Goal: Task Accomplishment & Management: Use online tool/utility

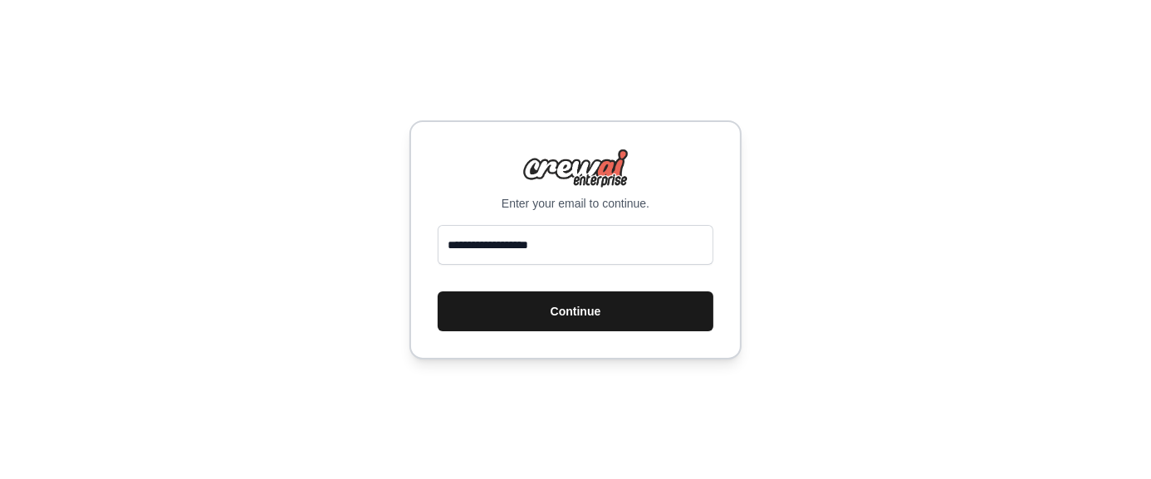
click at [550, 315] on button "Continue" at bounding box center [576, 311] width 276 height 40
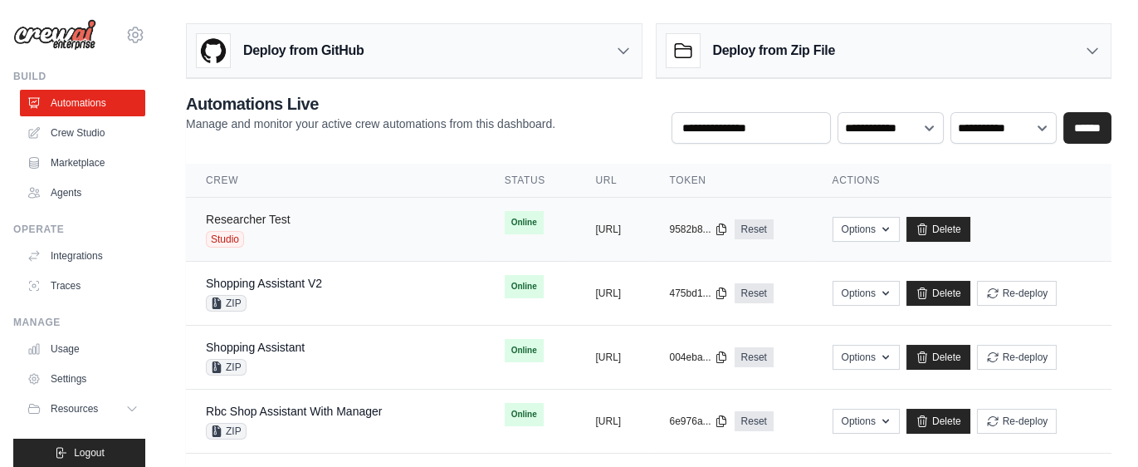
click at [271, 218] on link "Researcher Test" at bounding box center [248, 219] width 85 height 13
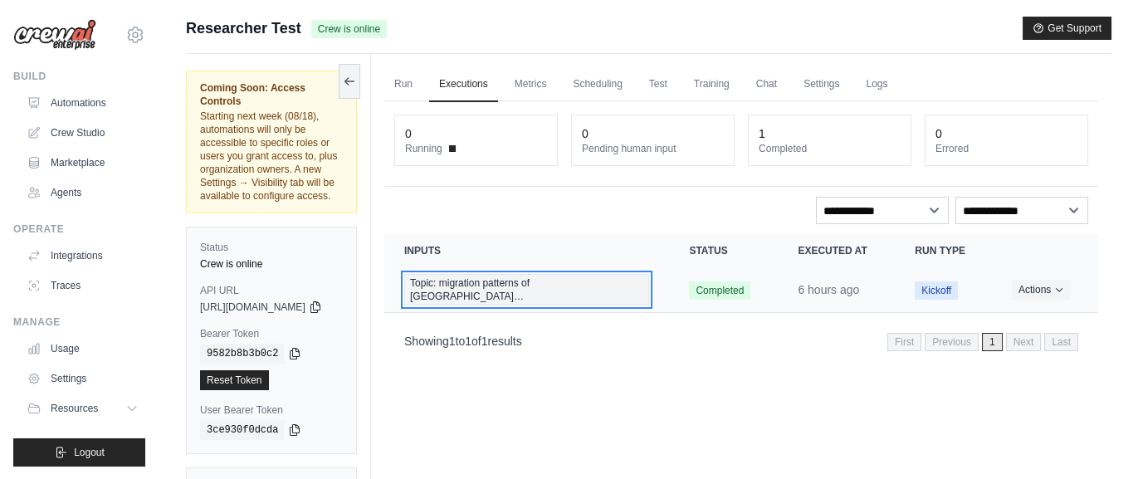
click at [502, 282] on span "Topic: migration patterns of Canadia…" at bounding box center [526, 290] width 245 height 32
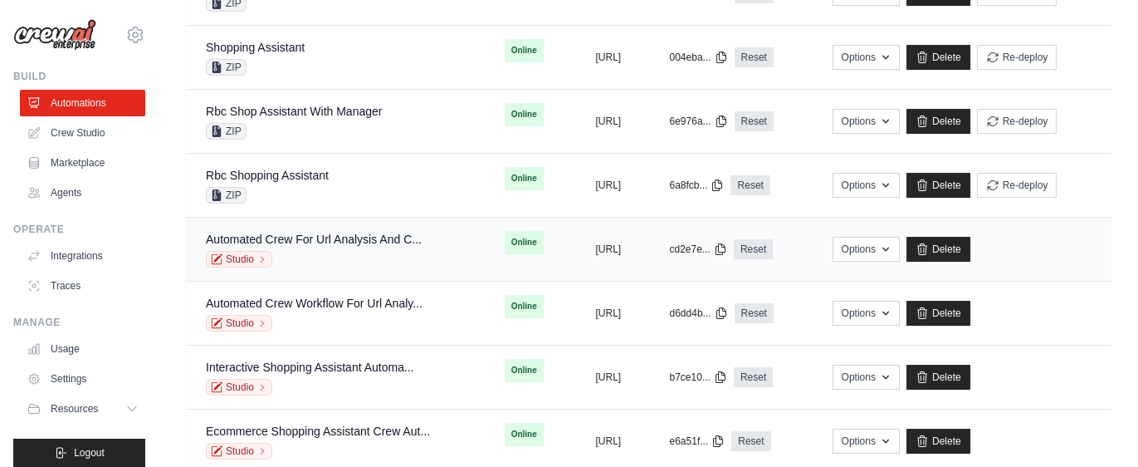
scroll to position [332, 0]
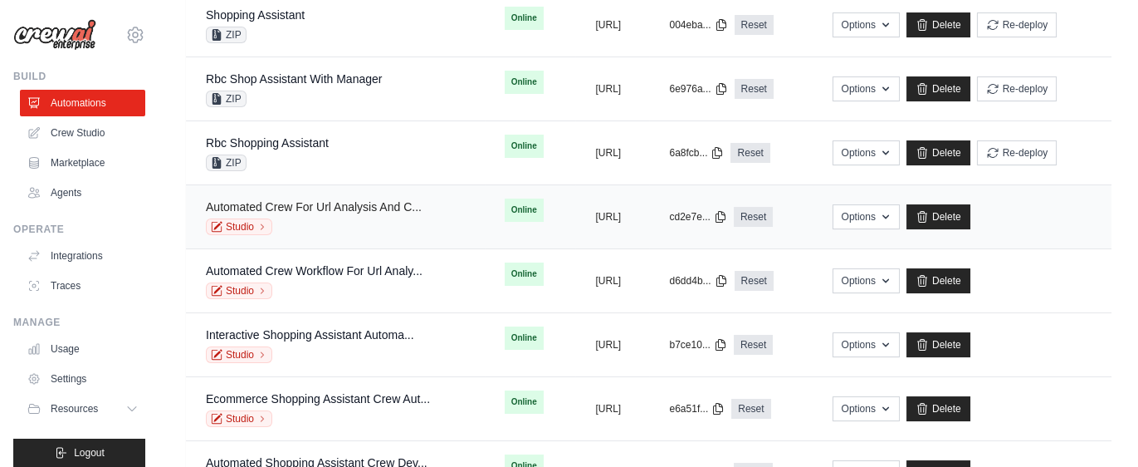
click at [336, 200] on link "Automated Crew For Url Analysis And C..." at bounding box center [314, 206] width 216 height 13
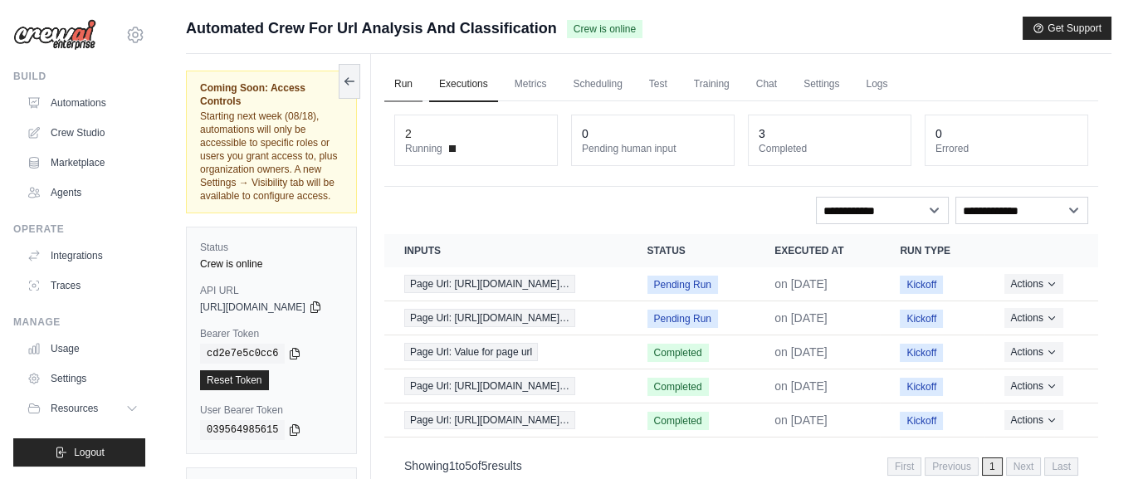
click at [423, 82] on link "Run" at bounding box center [403, 84] width 38 height 35
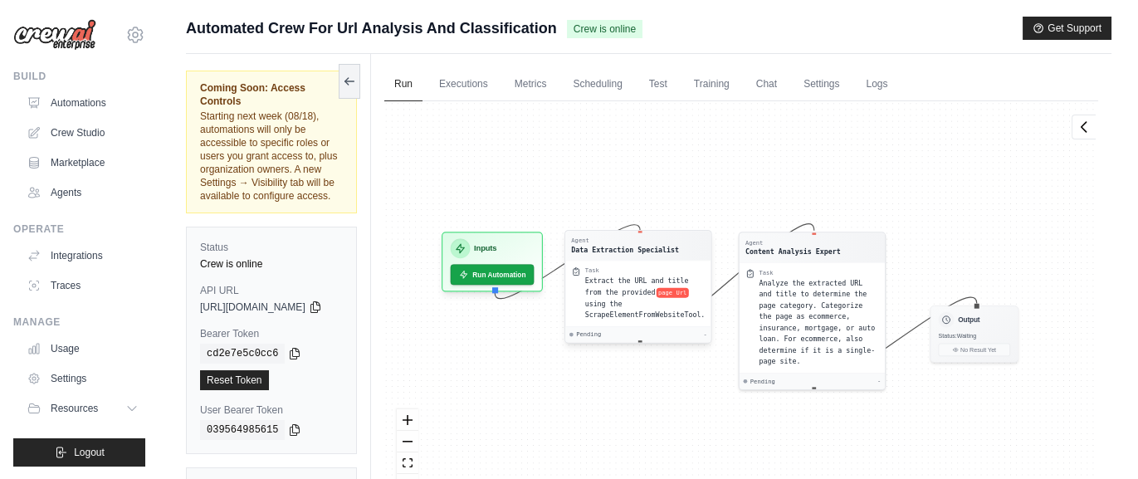
click at [627, 257] on div "Agent Data Extraction Specialist" at bounding box center [637, 246] width 145 height 30
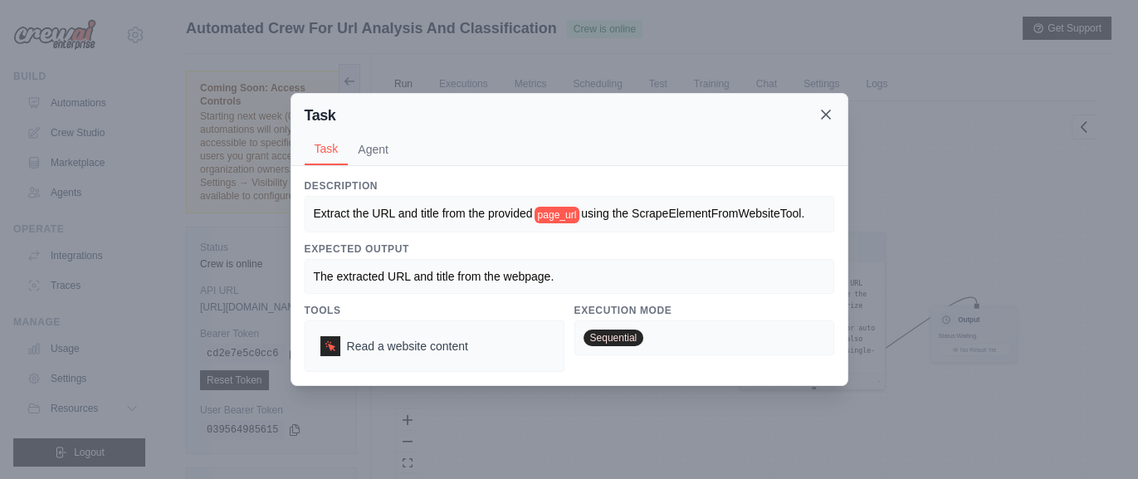
click at [826, 120] on icon at bounding box center [826, 114] width 17 height 17
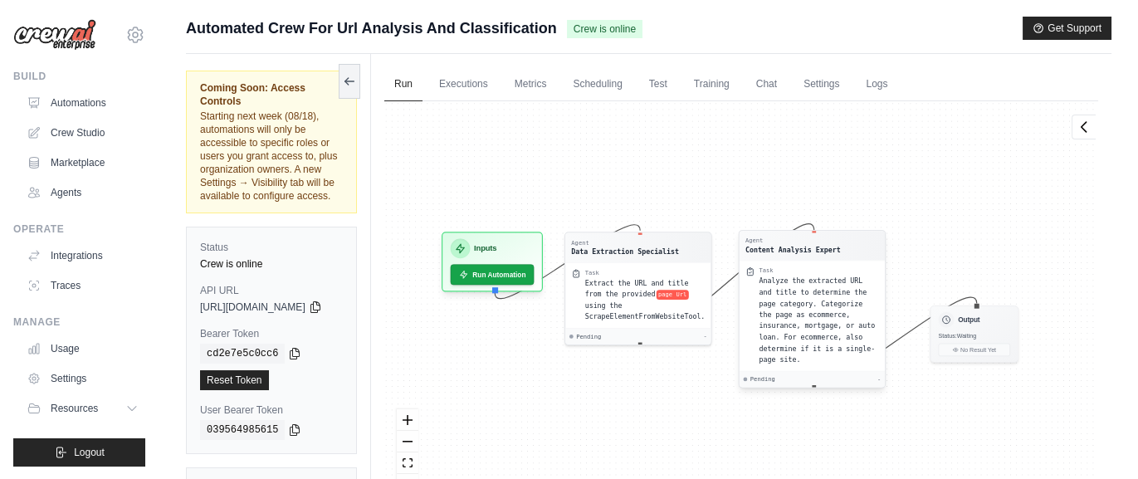
click at [806, 314] on span "Analyze the extracted URL and title to determine the page category. Categorize …" at bounding box center [817, 320] width 116 height 86
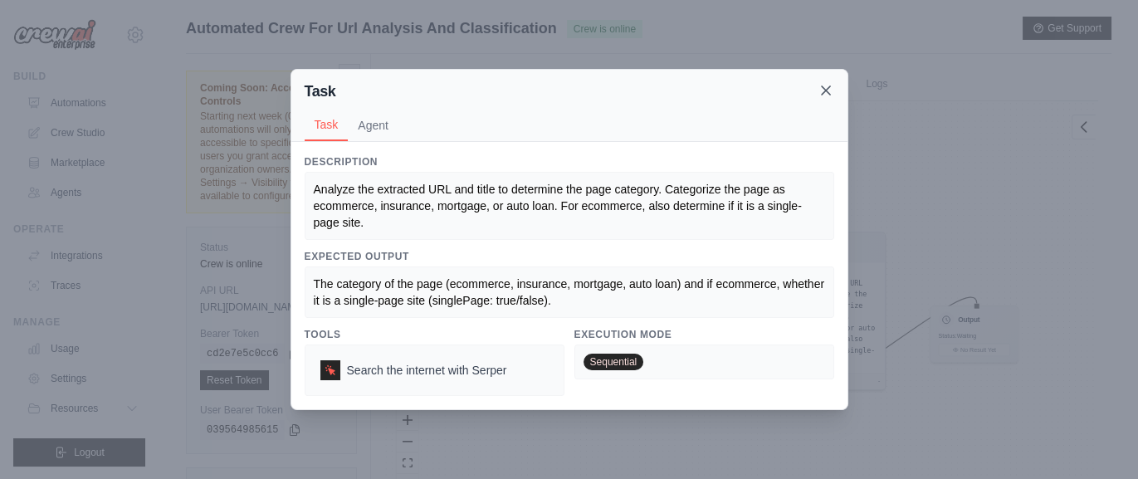
click at [822, 95] on icon at bounding box center [826, 90] width 8 height 8
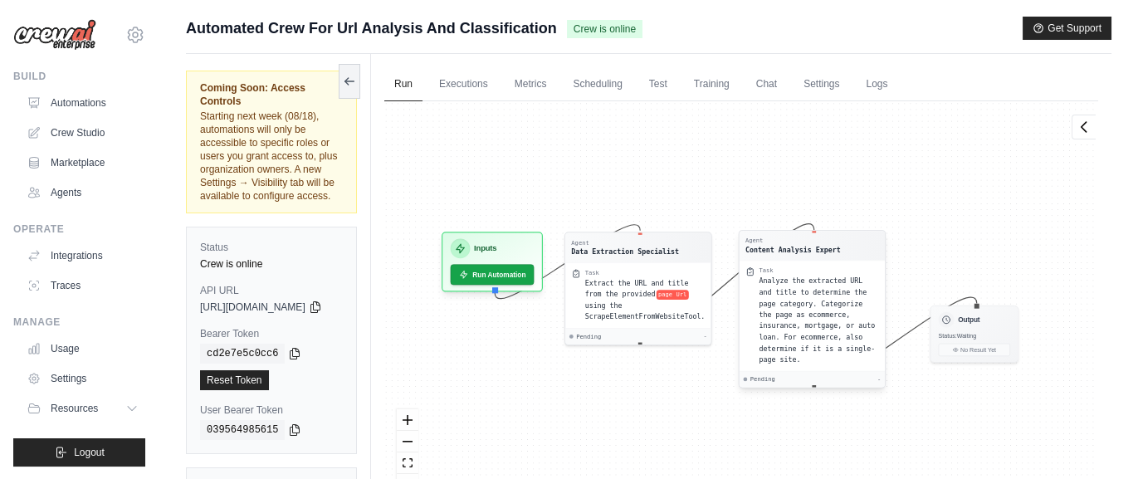
click at [816, 282] on span "Analyze the extracted URL and title to determine the page category. Categorize …" at bounding box center [817, 320] width 116 height 86
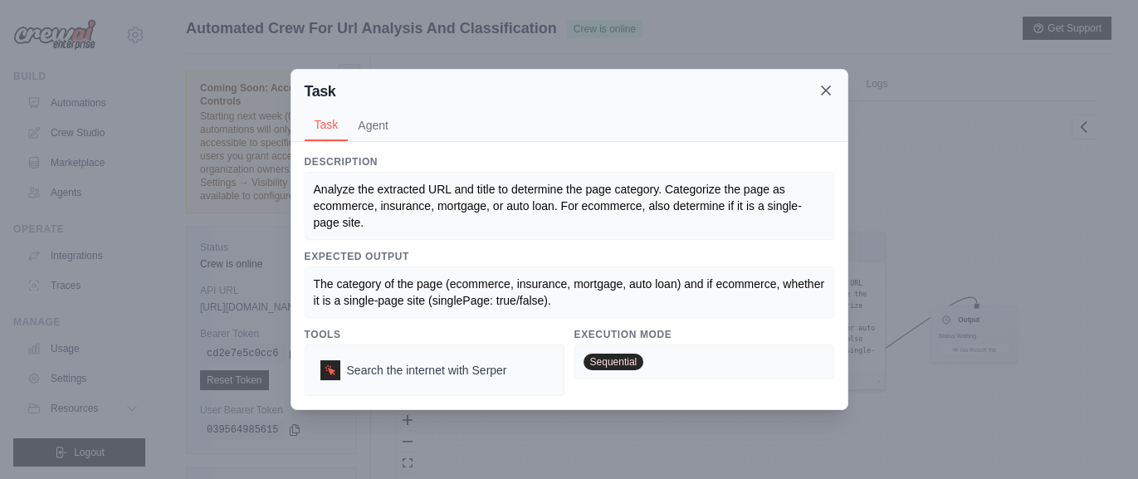
click at [819, 91] on icon at bounding box center [826, 90] width 17 height 17
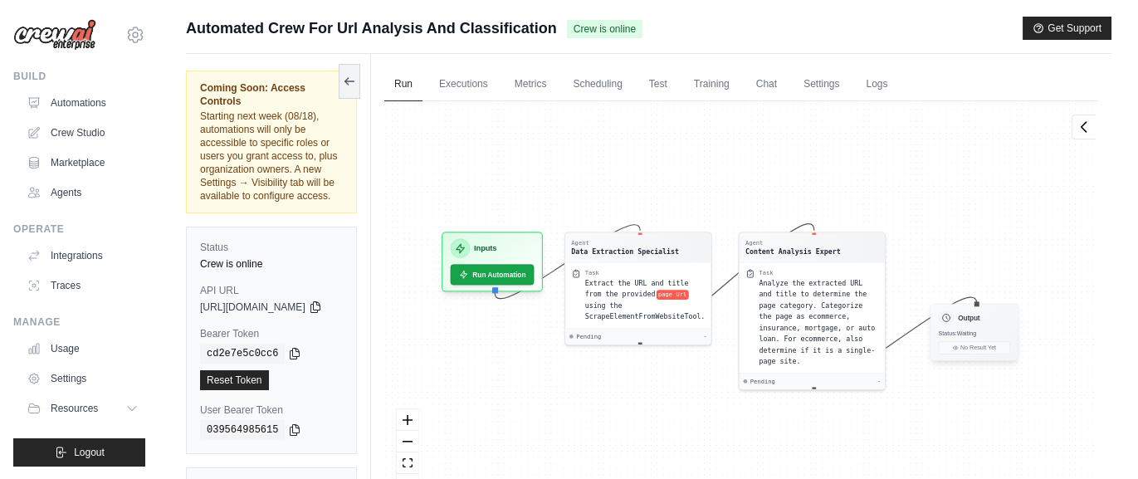
click at [986, 337] on div "Output Status: Waiting No Result Yet" at bounding box center [974, 332] width 89 height 57
click at [987, 324] on div "Output" at bounding box center [974, 318] width 71 height 16
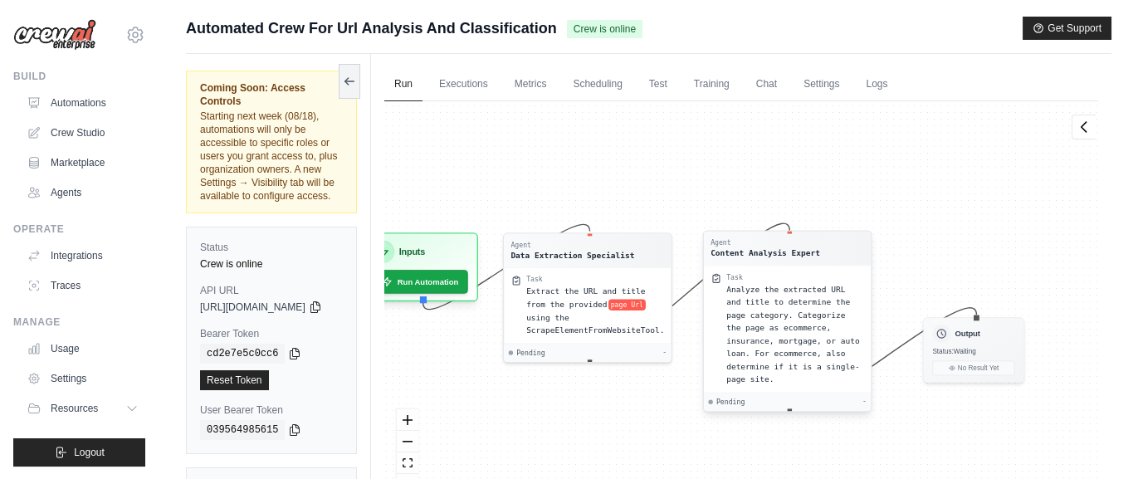
click at [819, 330] on span "Analyze the extracted URL and title to determine the page category. Categorize …" at bounding box center [792, 334] width 133 height 99
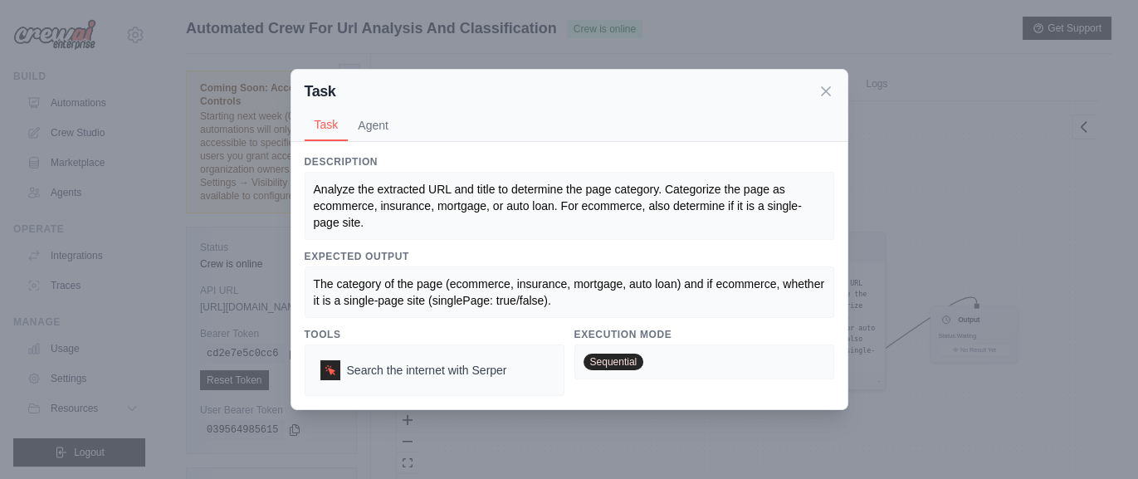
scroll to position [83, 0]
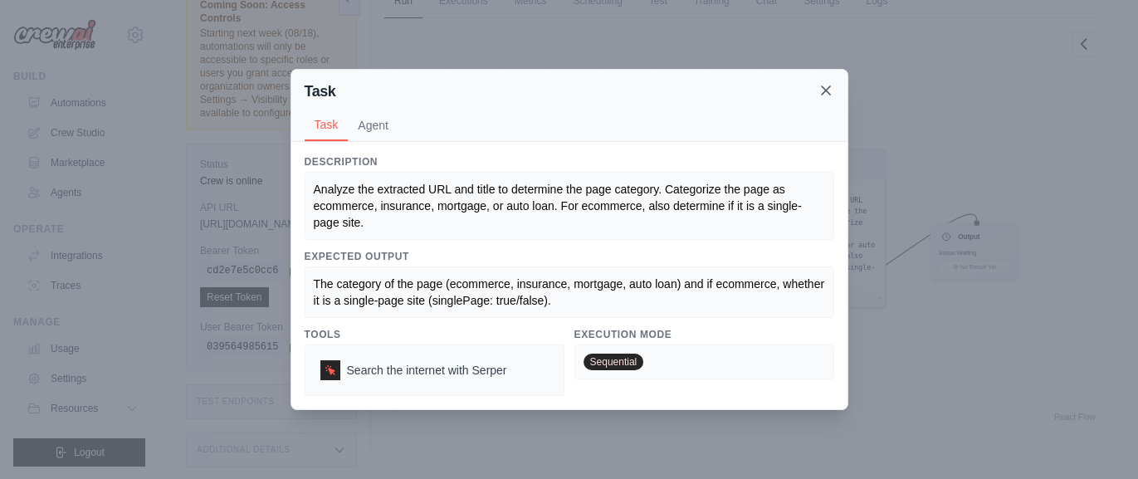
click at [825, 91] on icon at bounding box center [826, 90] width 8 height 8
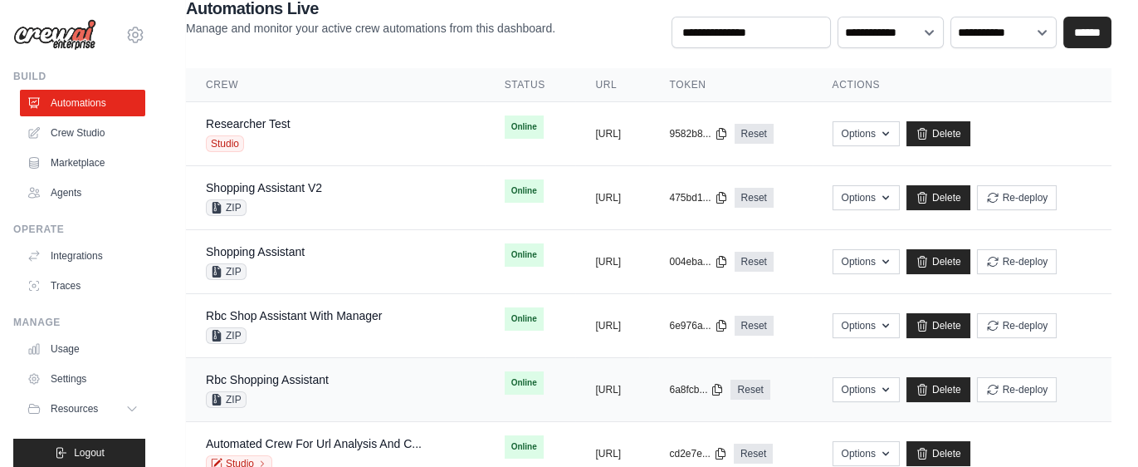
scroll to position [71, 0]
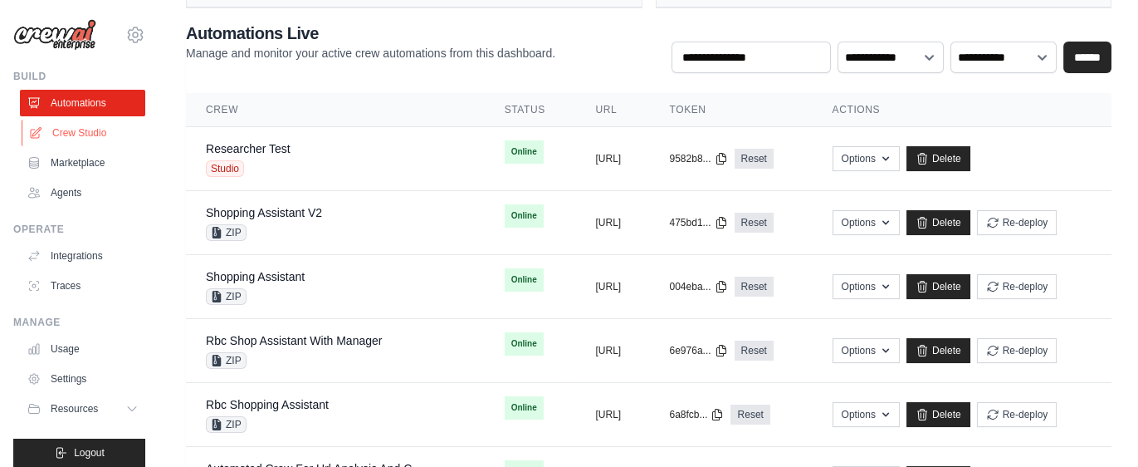
click at [88, 128] on link "Crew Studio" at bounding box center [84, 133] width 125 height 27
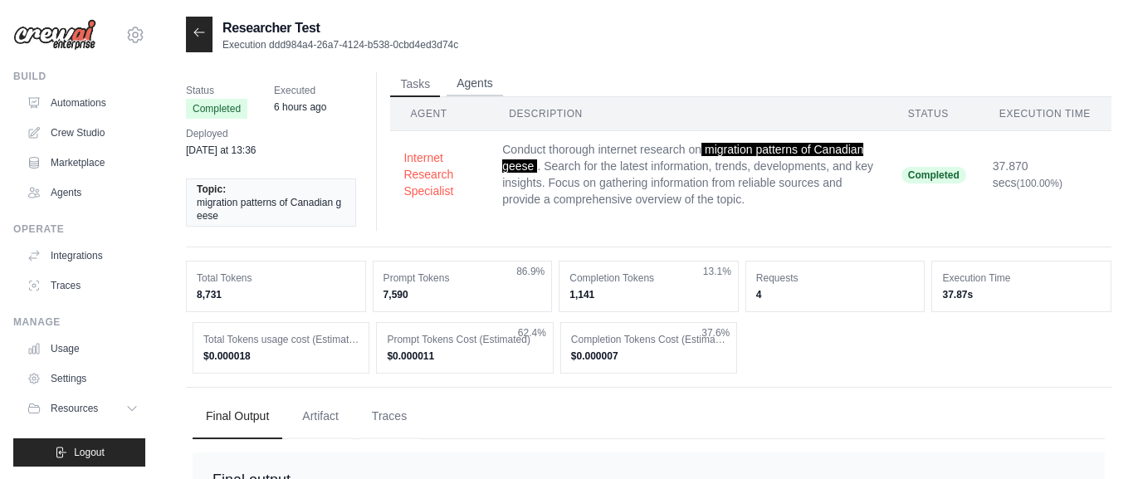
click at [476, 81] on button "Agents" at bounding box center [475, 83] width 56 height 25
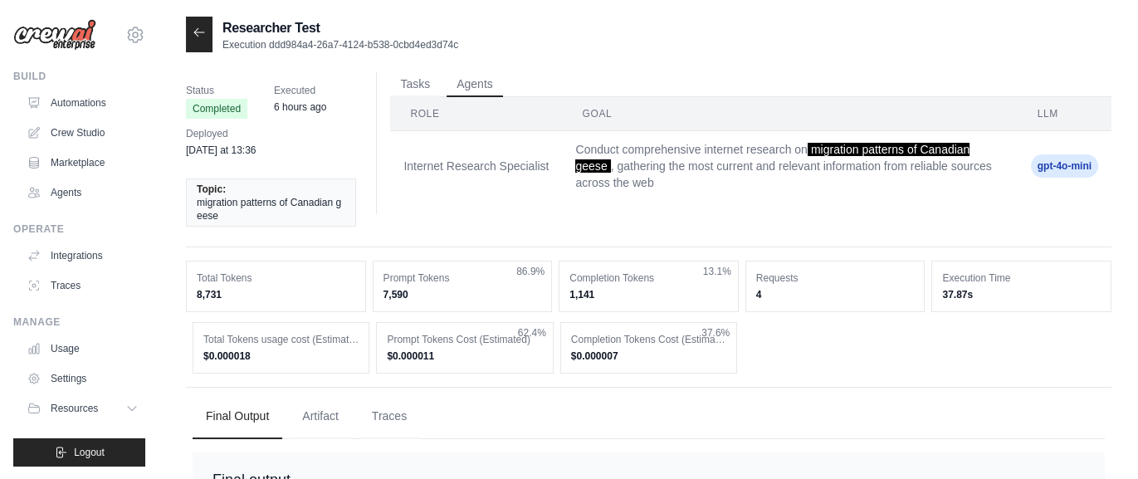
click at [197, 34] on icon at bounding box center [199, 32] width 13 height 13
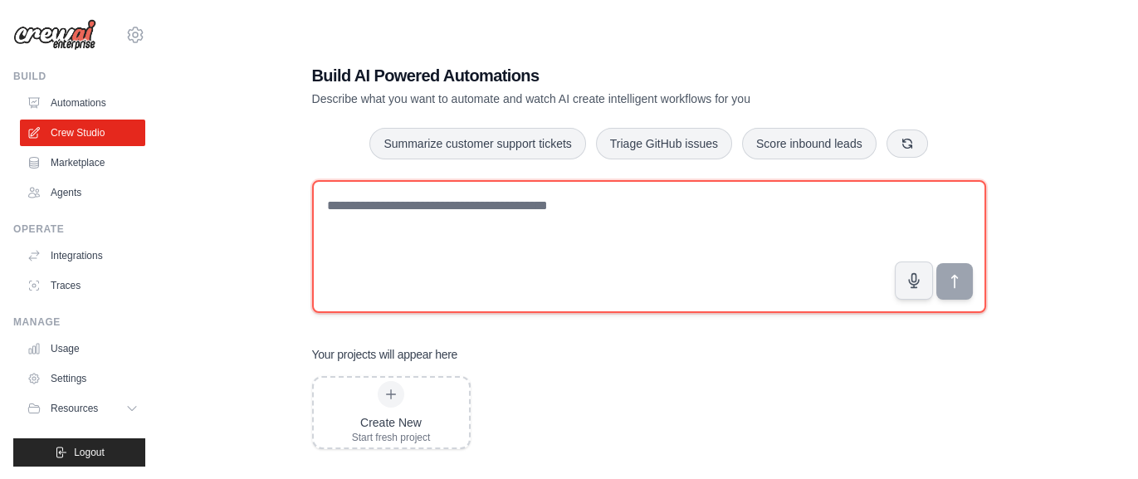
click at [602, 228] on textarea at bounding box center [649, 246] width 674 height 133
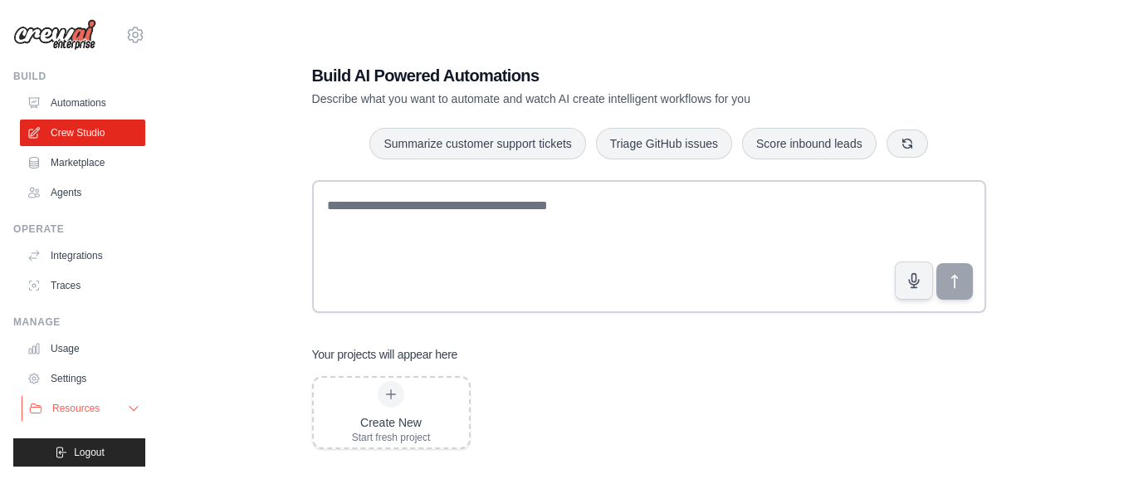
click at [126, 409] on button "Resources" at bounding box center [84, 408] width 125 height 27
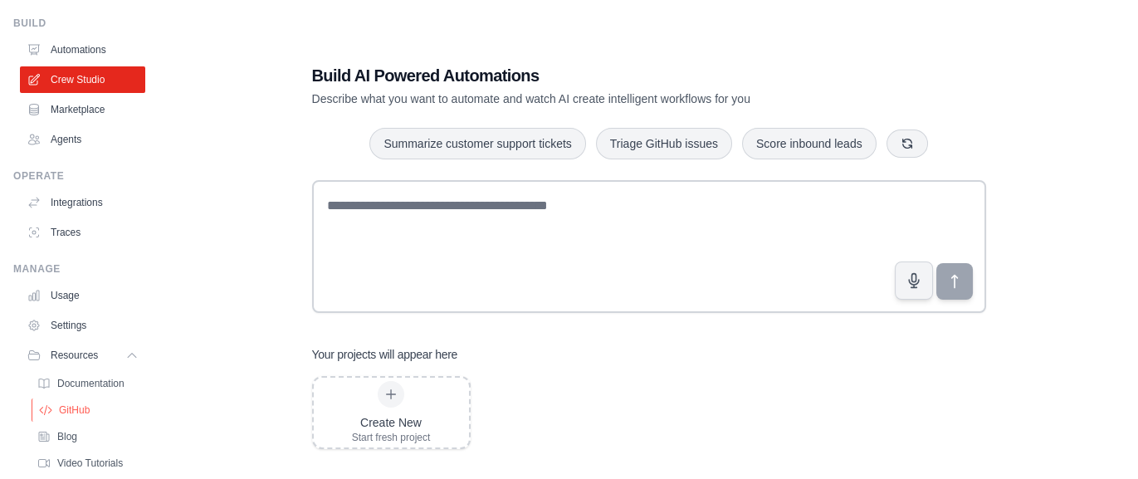
scroll to position [106, 0]
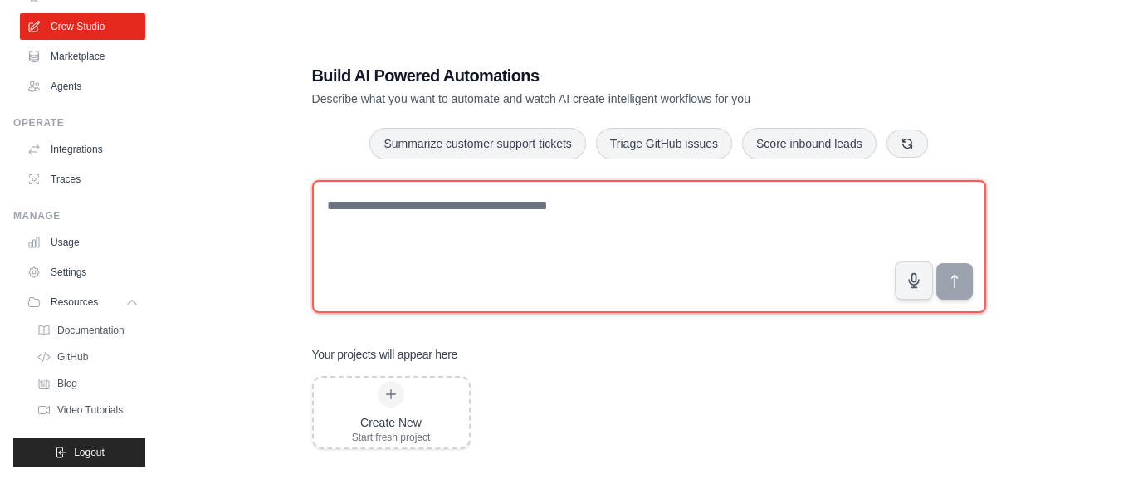
click at [436, 220] on textarea at bounding box center [649, 246] width 674 height 133
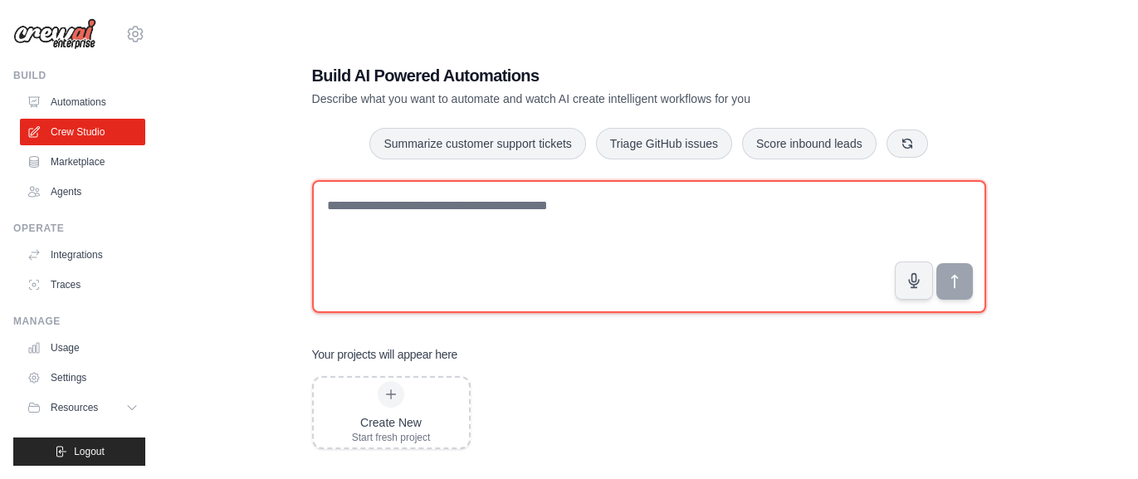
scroll to position [0, 0]
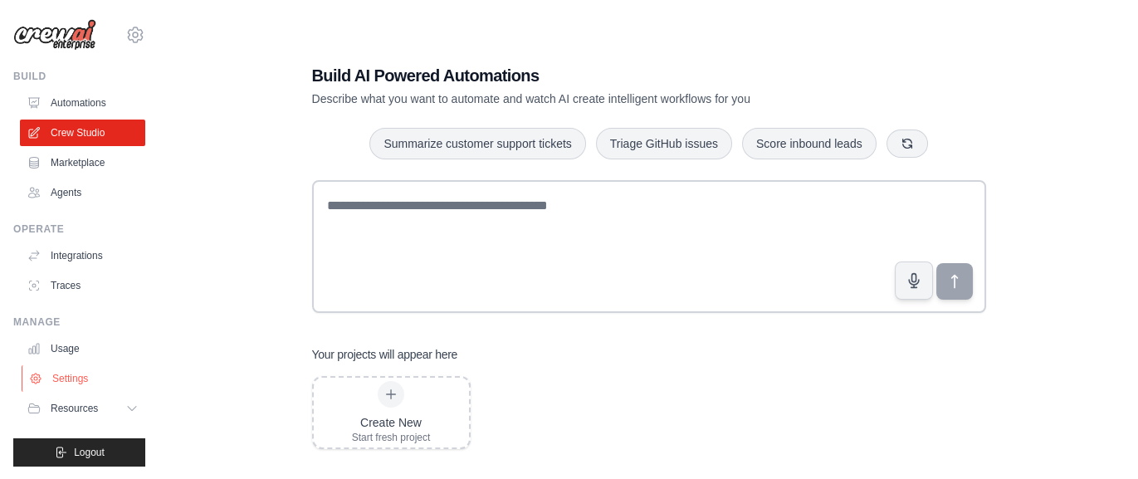
click at [97, 376] on link "Settings" at bounding box center [84, 378] width 125 height 27
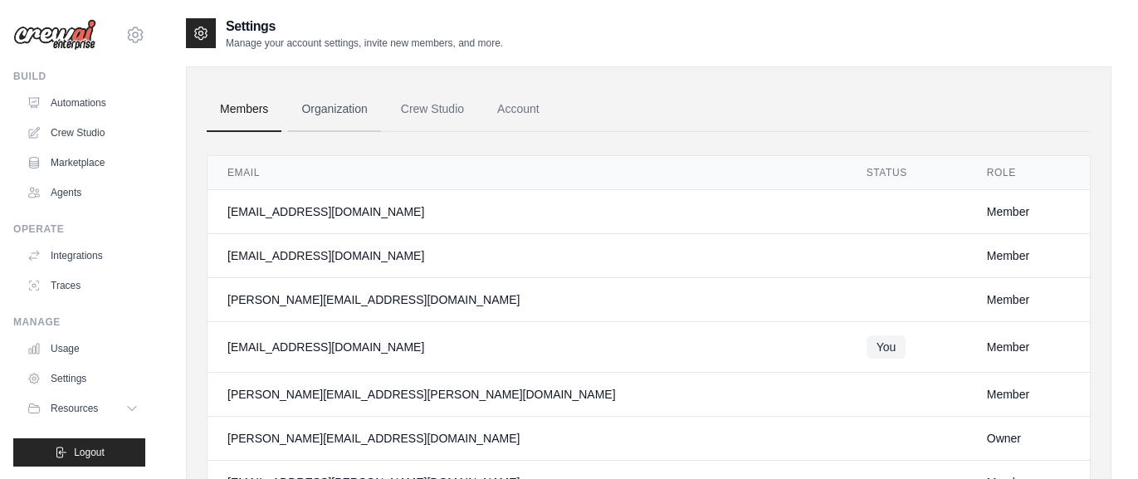
click at [334, 111] on link "Organization" at bounding box center [334, 109] width 92 height 45
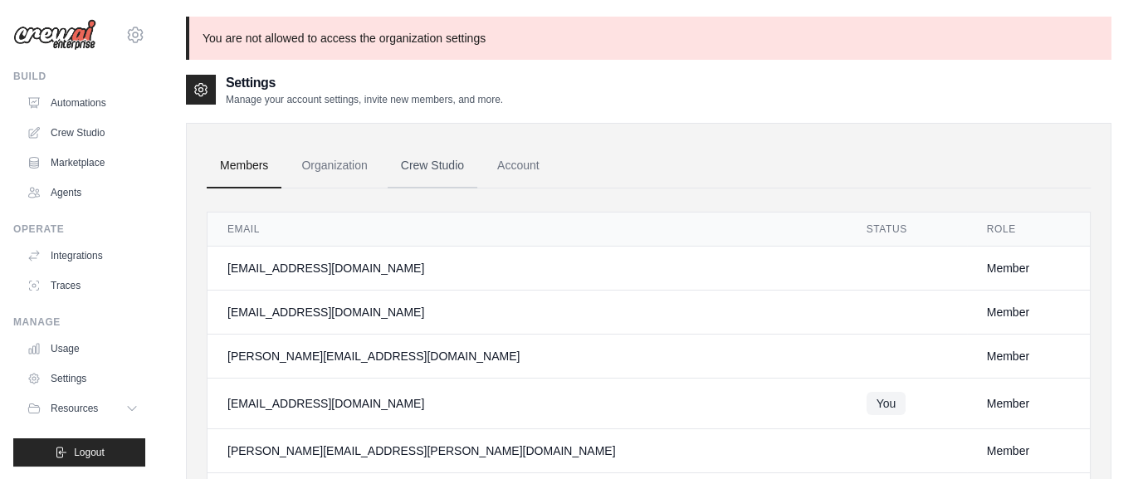
click at [414, 163] on link "Crew Studio" at bounding box center [433, 166] width 90 height 45
click at [84, 132] on link "Crew Studio" at bounding box center [84, 133] width 125 height 27
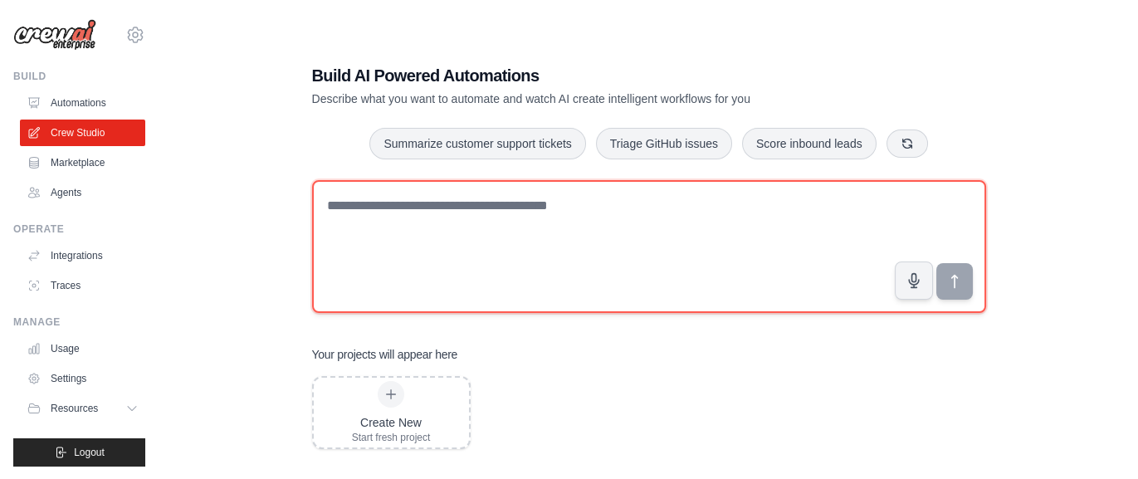
click at [438, 218] on textarea at bounding box center [649, 246] width 674 height 133
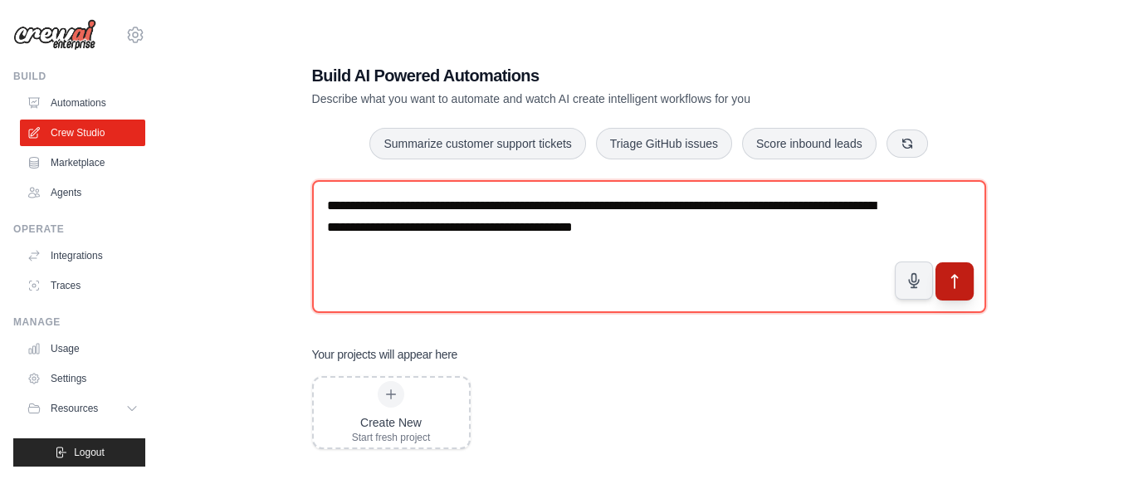
type textarea "**********"
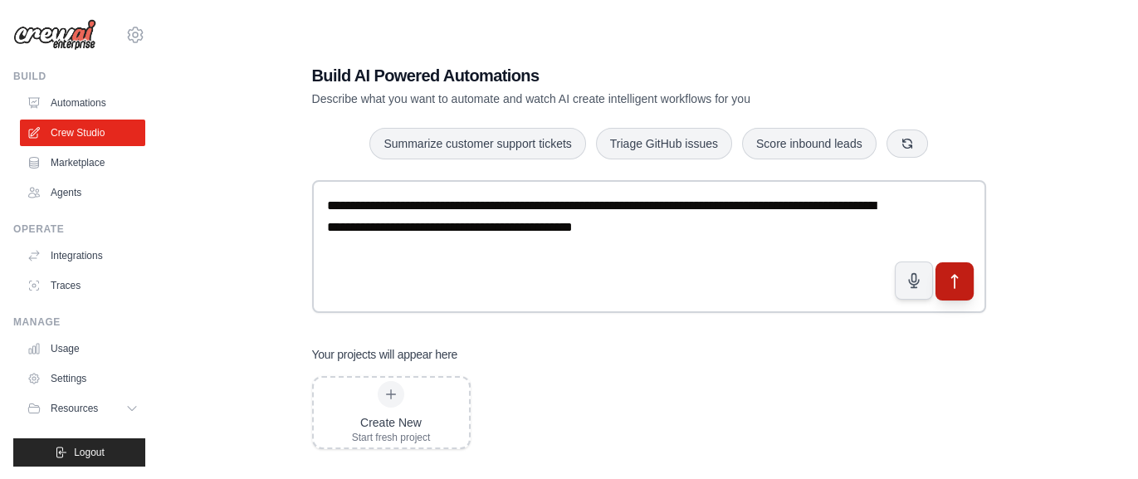
click at [961, 281] on icon "submit" at bounding box center [954, 280] width 17 height 17
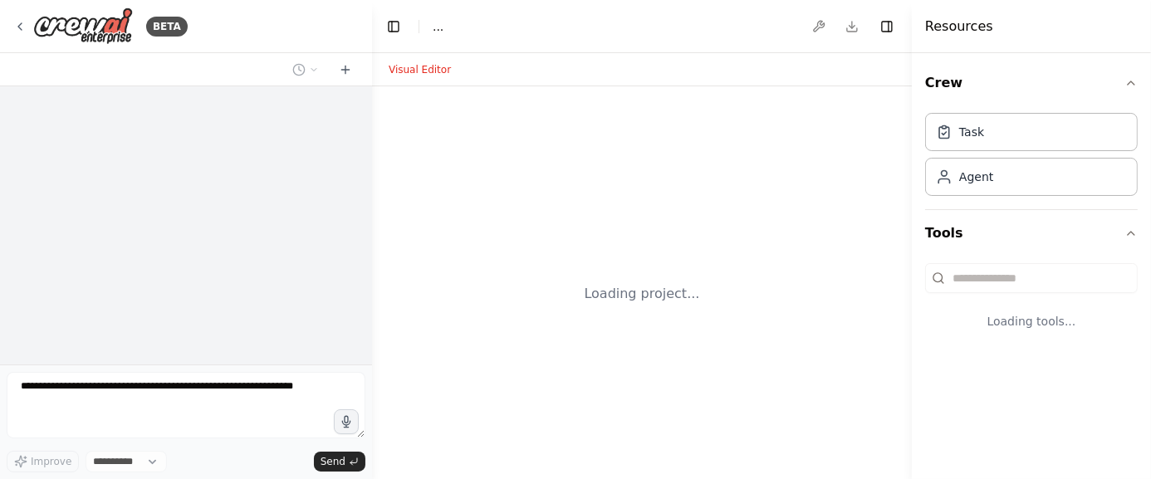
select select "****"
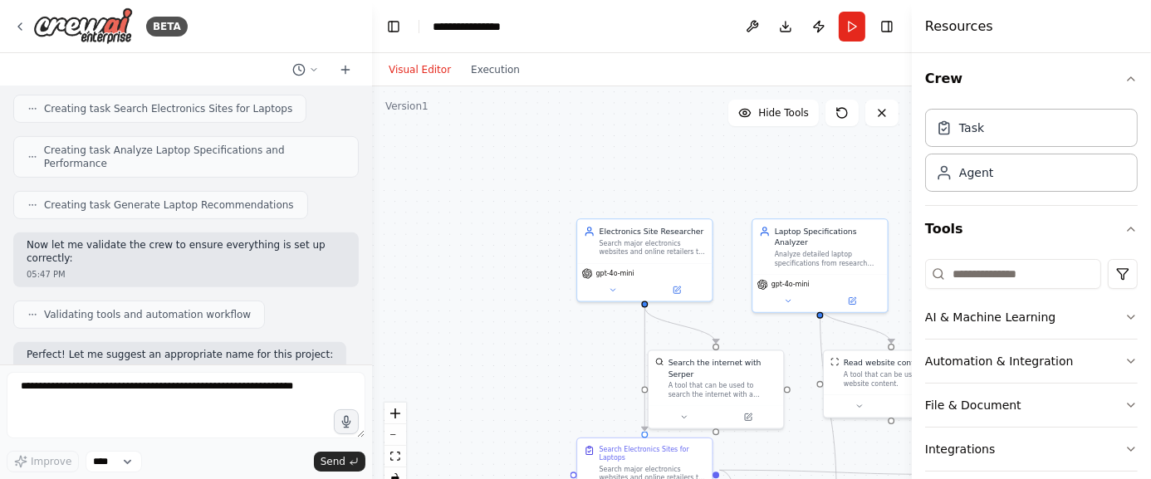
scroll to position [759, 0]
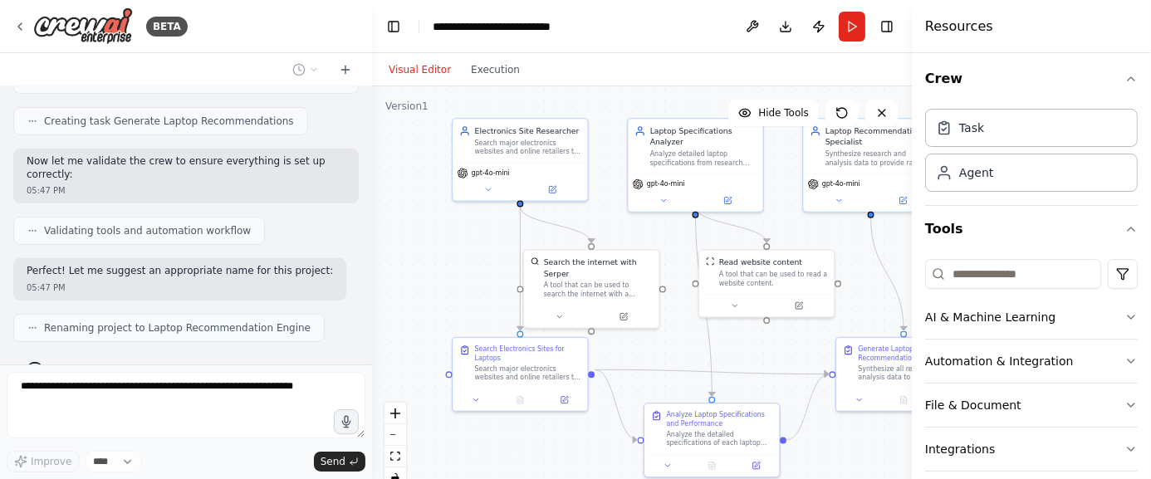
drag, startPoint x: 538, startPoint y: 376, endPoint x: 413, endPoint y: 276, distance: 160.0
click at [413, 276] on div ".deletable-edge-delete-btn { width: 20px; height: 20px; border: 0px solid #ffff…" at bounding box center [642, 293] width 540 height 415
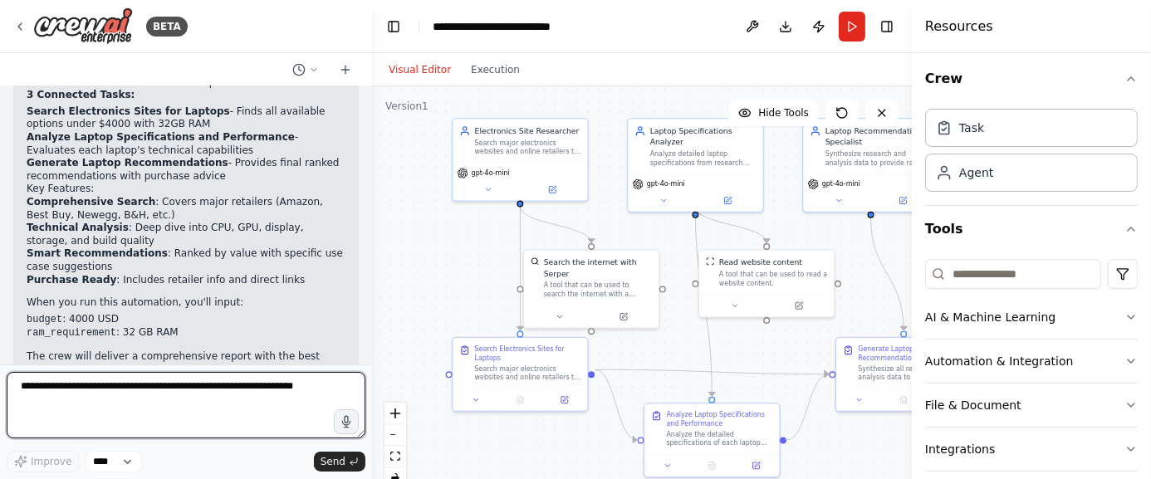
scroll to position [1196, 0]
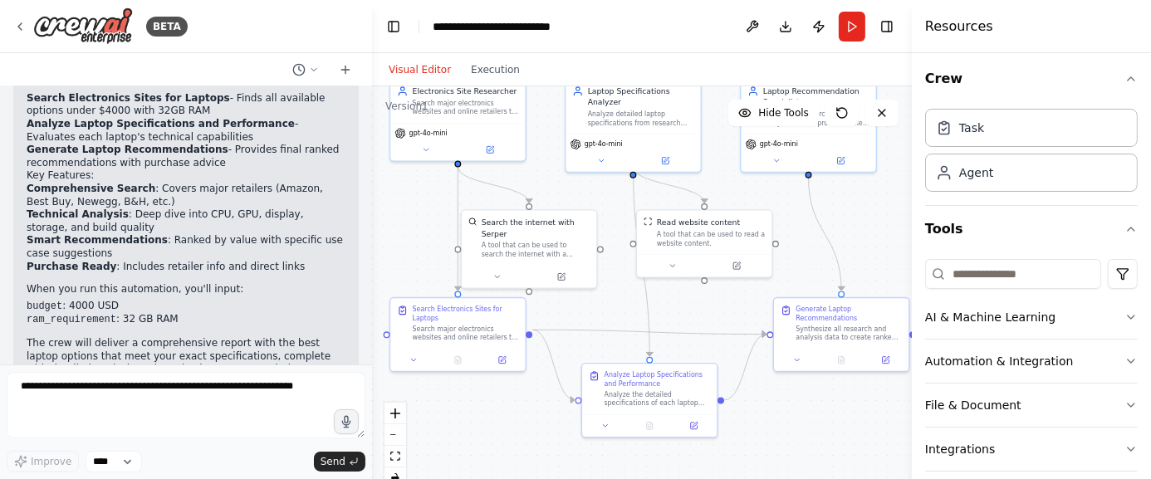
drag, startPoint x: 541, startPoint y: 455, endPoint x: 481, endPoint y: 405, distance: 78.4
click at [481, 405] on div ".deletable-edge-delete-btn { width: 20px; height: 20px; border: 0px solid #ffff…" at bounding box center [642, 293] width 540 height 415
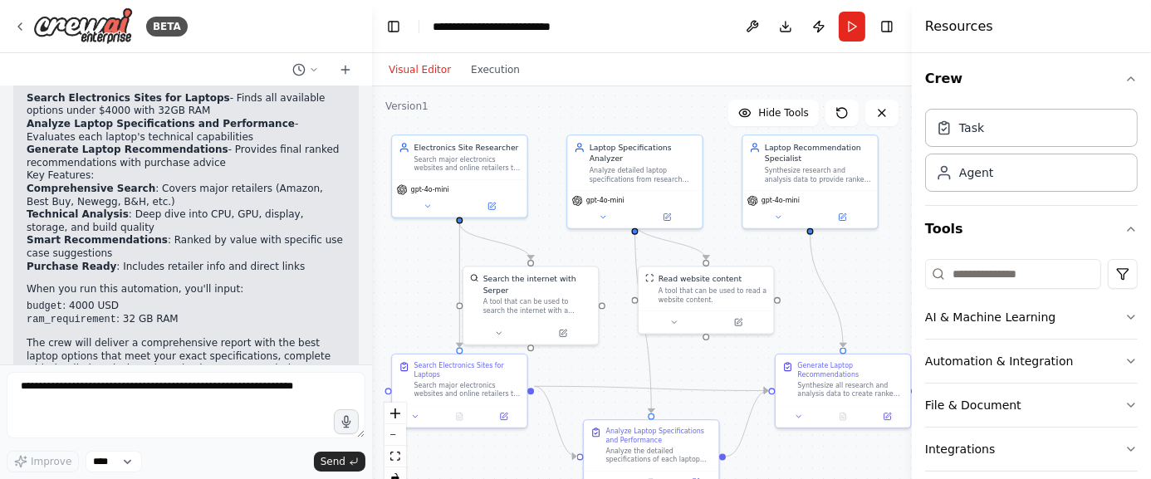
drag, startPoint x: 890, startPoint y: 219, endPoint x: 890, endPoint y: 286, distance: 66.4
click at [890, 286] on div ".deletable-edge-delete-btn { width: 20px; height: 20px; border: 0px solid #ffff…" at bounding box center [642, 293] width 540 height 415
click at [748, 32] on button at bounding box center [752, 27] width 27 height 30
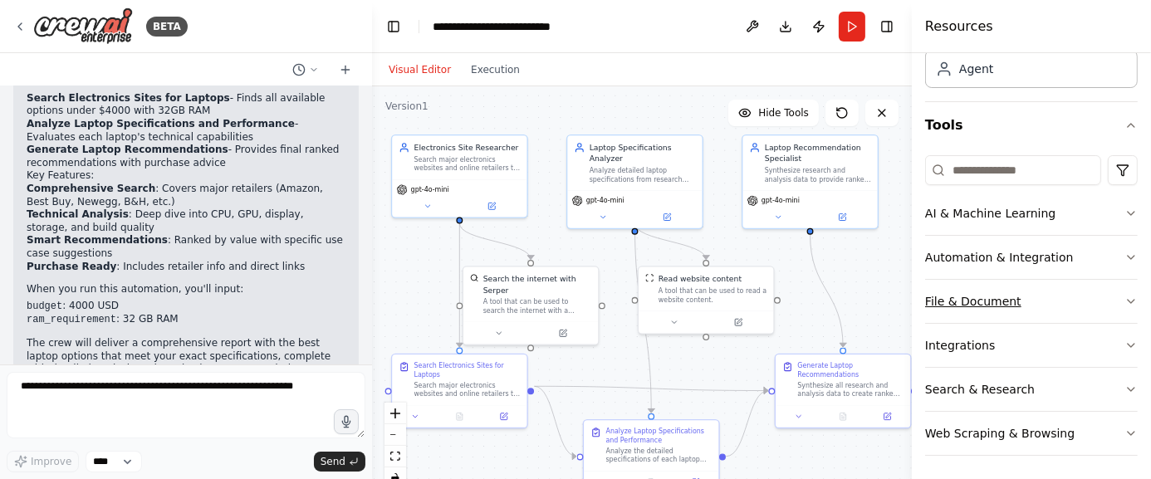
scroll to position [108, 0]
click at [1124, 386] on icon "button" at bounding box center [1130, 389] width 13 height 13
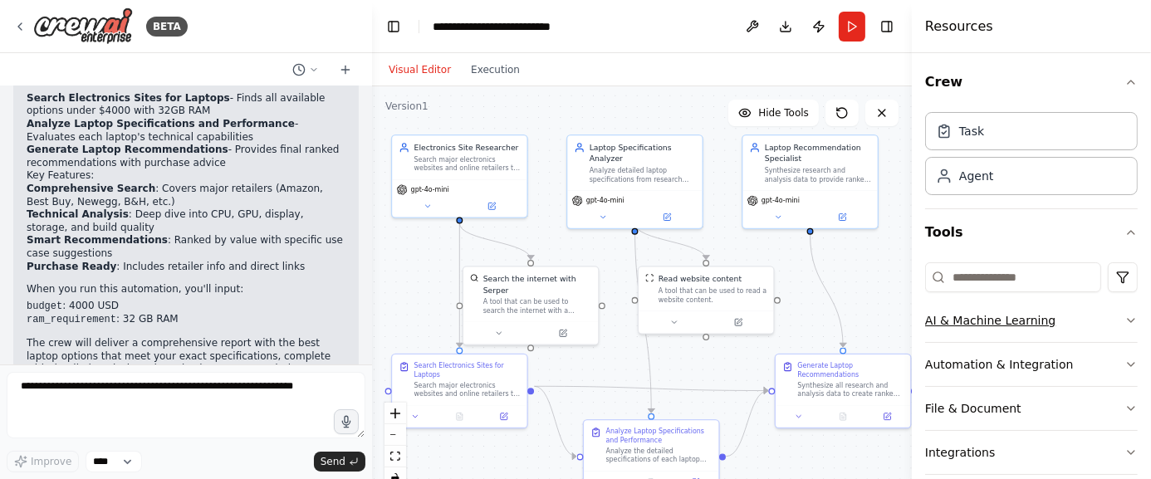
scroll to position [0, 0]
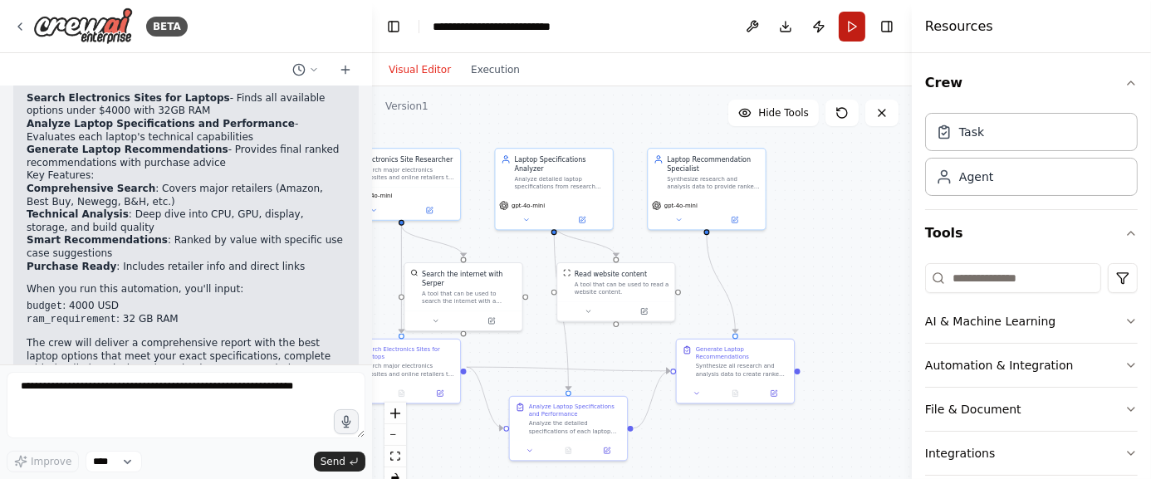
click at [853, 31] on button "Run" at bounding box center [852, 27] width 27 height 30
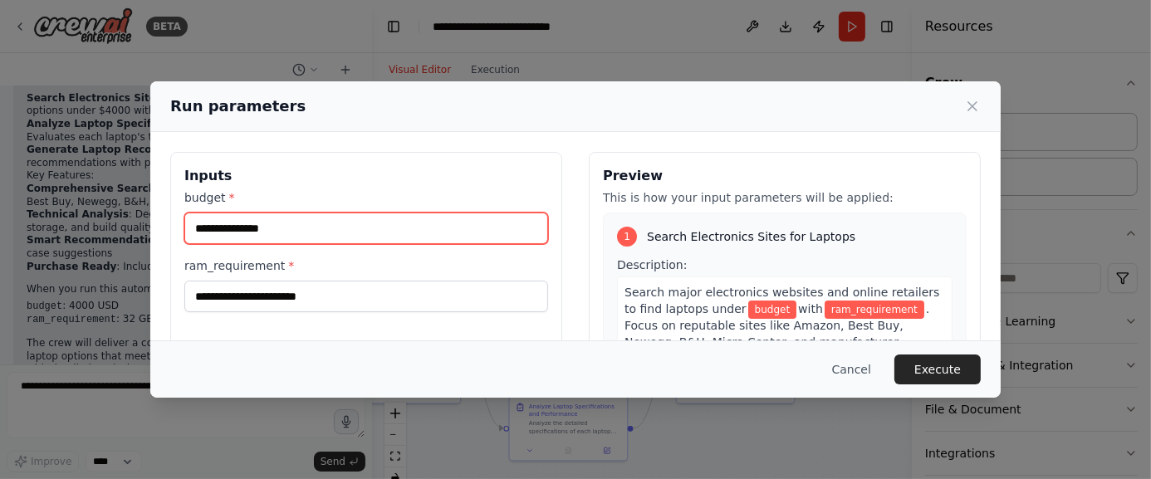
click at [321, 222] on input "budget *" at bounding box center [366, 229] width 364 height 32
type input "****"
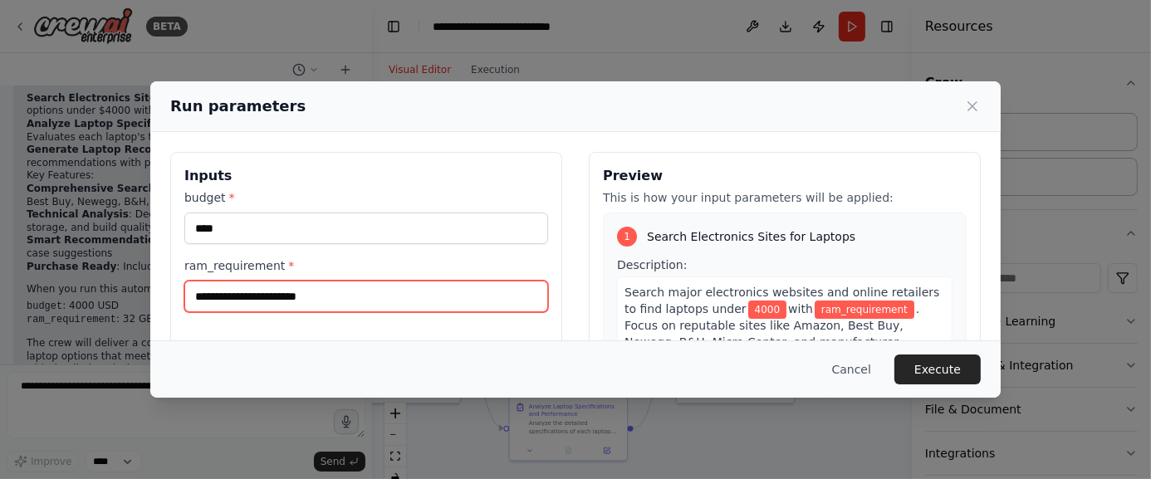
click at [350, 296] on input "ram_requirement *" at bounding box center [366, 297] width 364 height 32
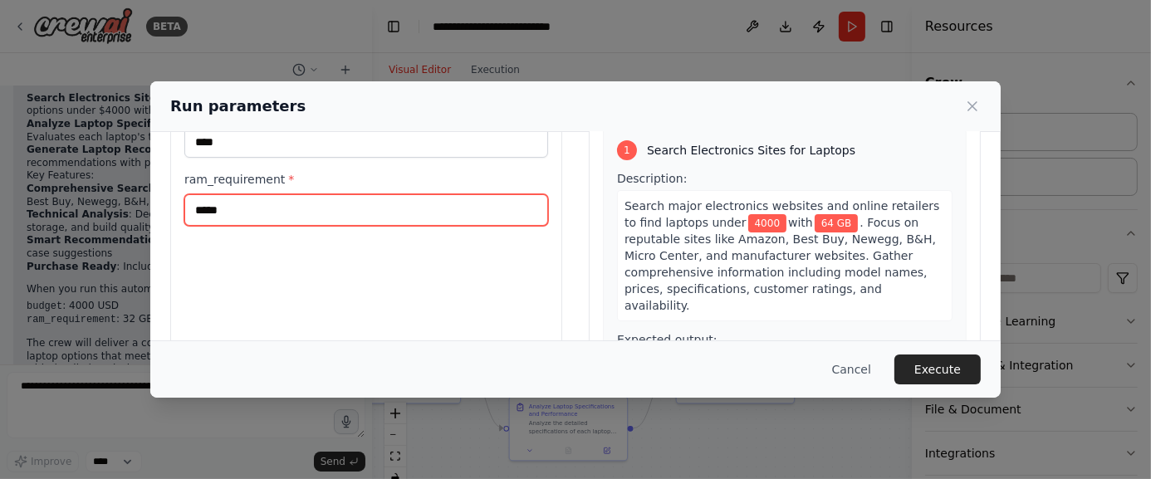
scroll to position [83, 0]
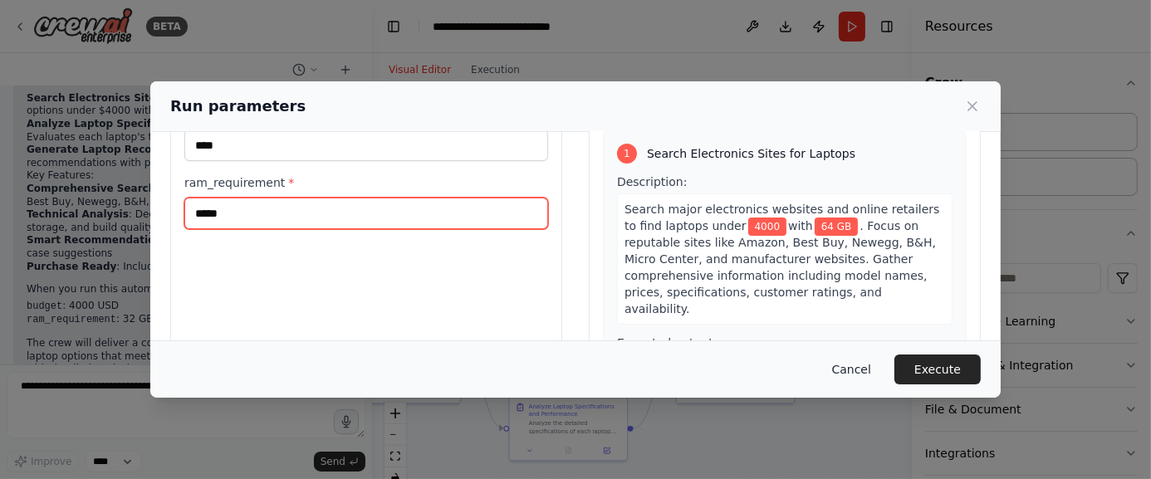
type input "*****"
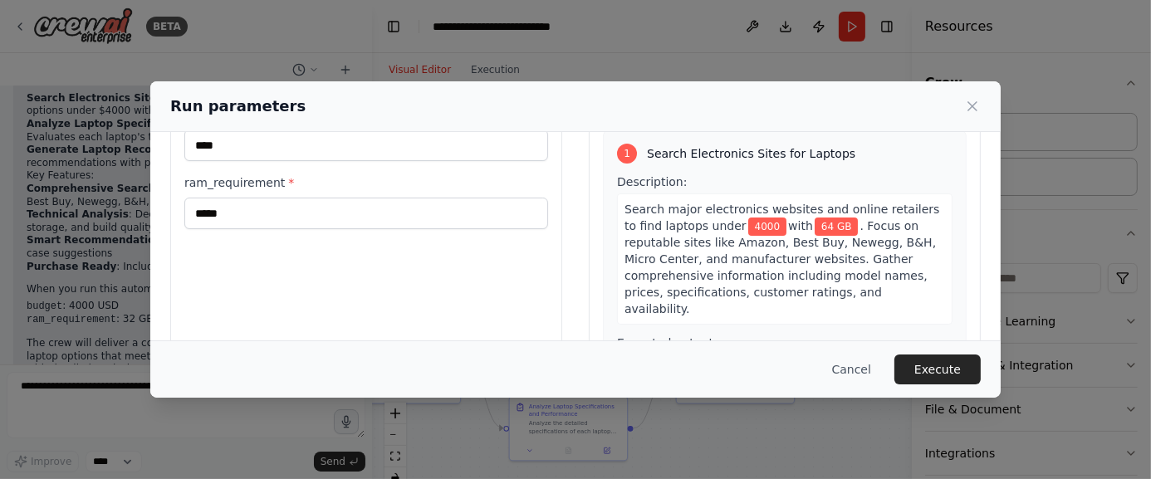
click at [861, 368] on button "Cancel" at bounding box center [852, 369] width 66 height 30
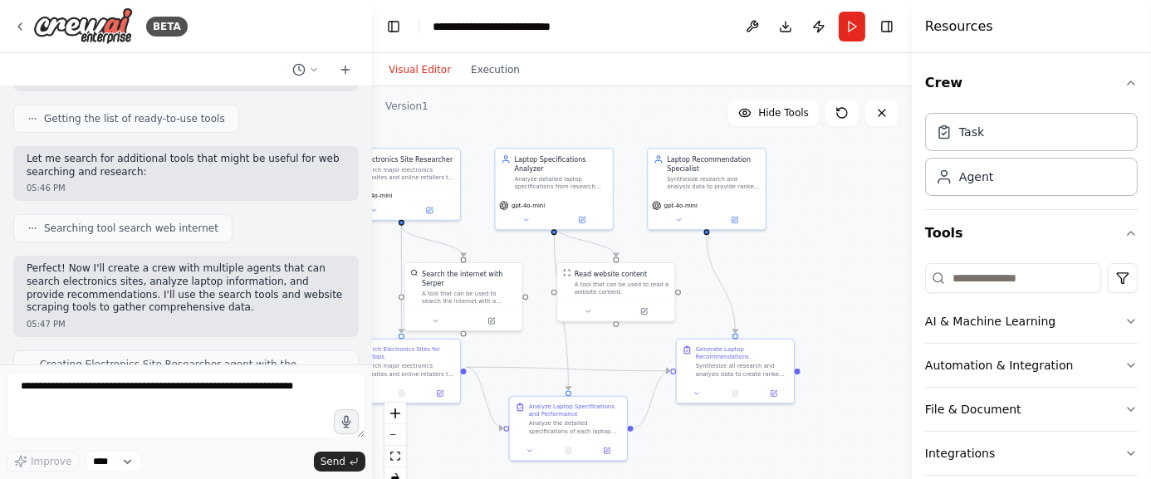
scroll to position [0, 0]
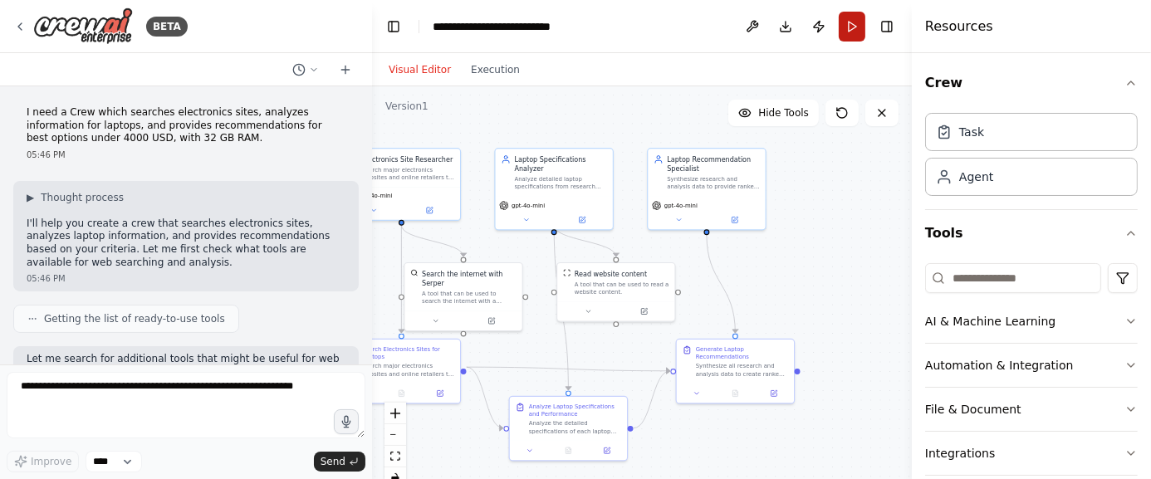
click at [850, 27] on button "Run" at bounding box center [852, 27] width 27 height 30
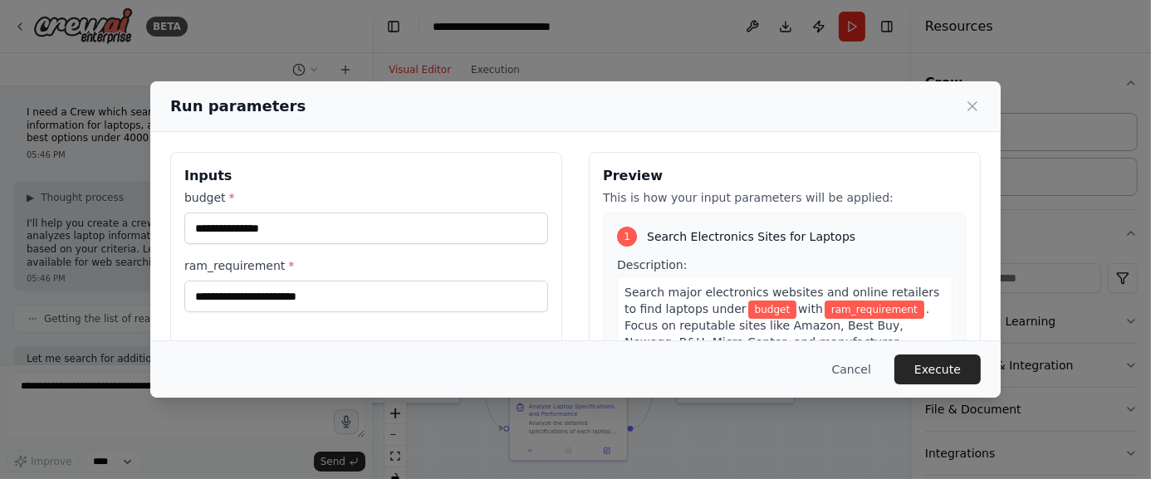
scroll to position [83, 0]
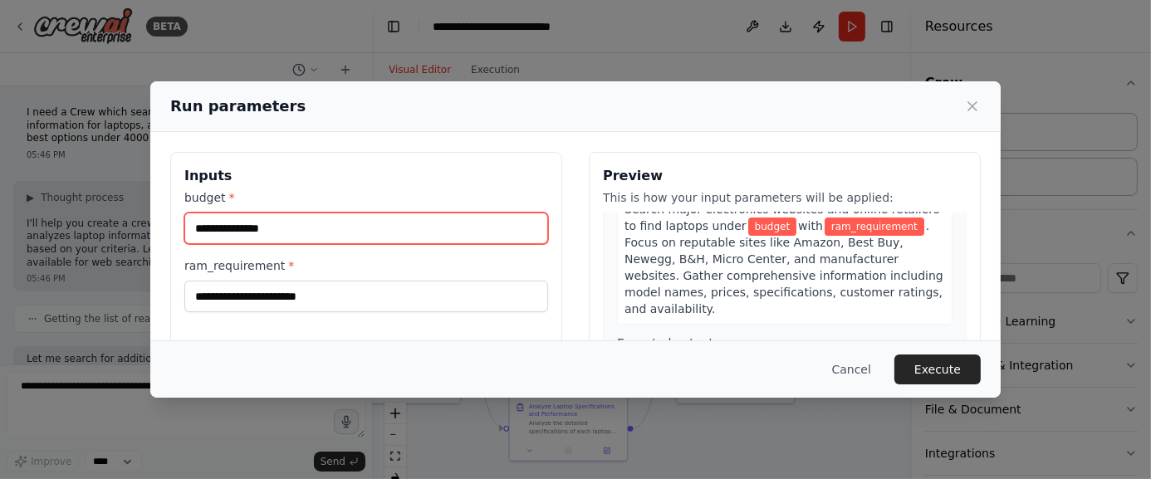
click at [257, 230] on input "budget *" at bounding box center [366, 229] width 364 height 32
type input "****"
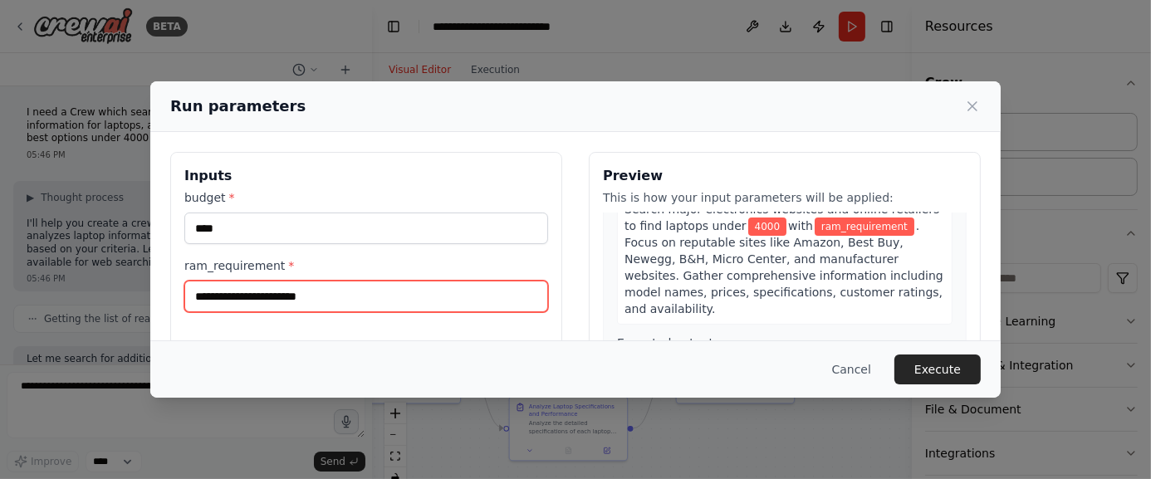
click at [242, 301] on input "ram_requirement *" at bounding box center [366, 297] width 364 height 32
type input "*****"
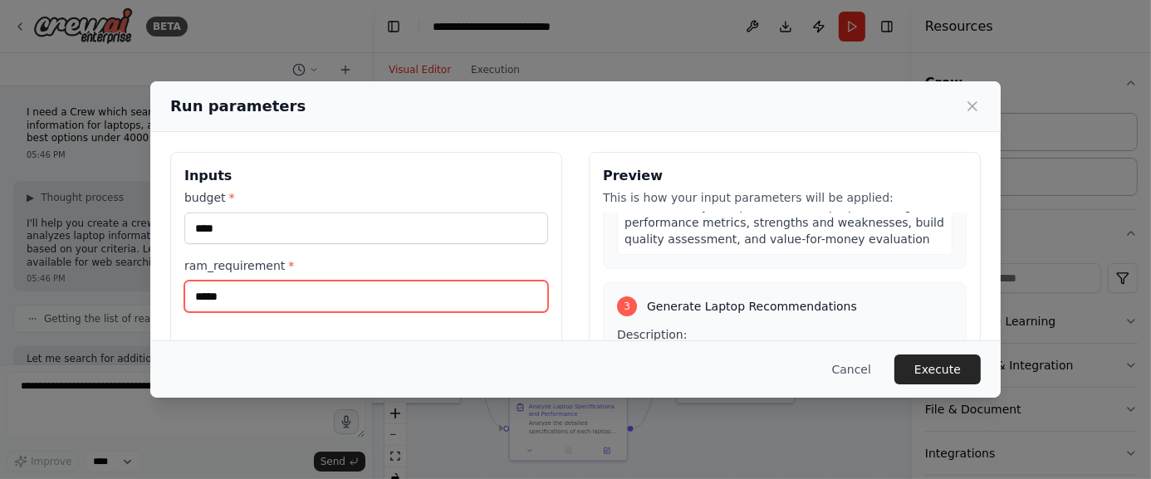
scroll to position [565, 0]
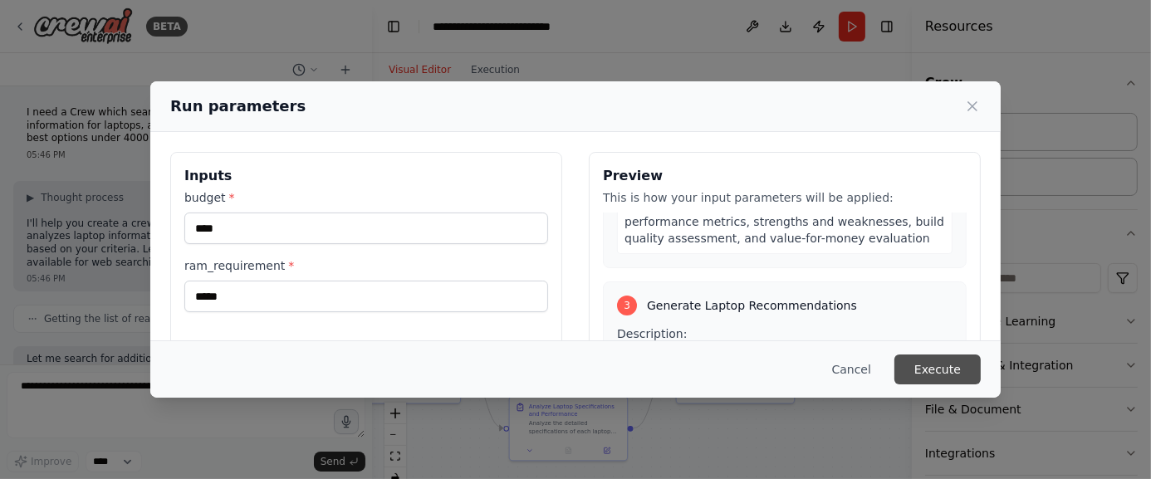
click at [919, 372] on button "Execute" at bounding box center [937, 369] width 86 height 30
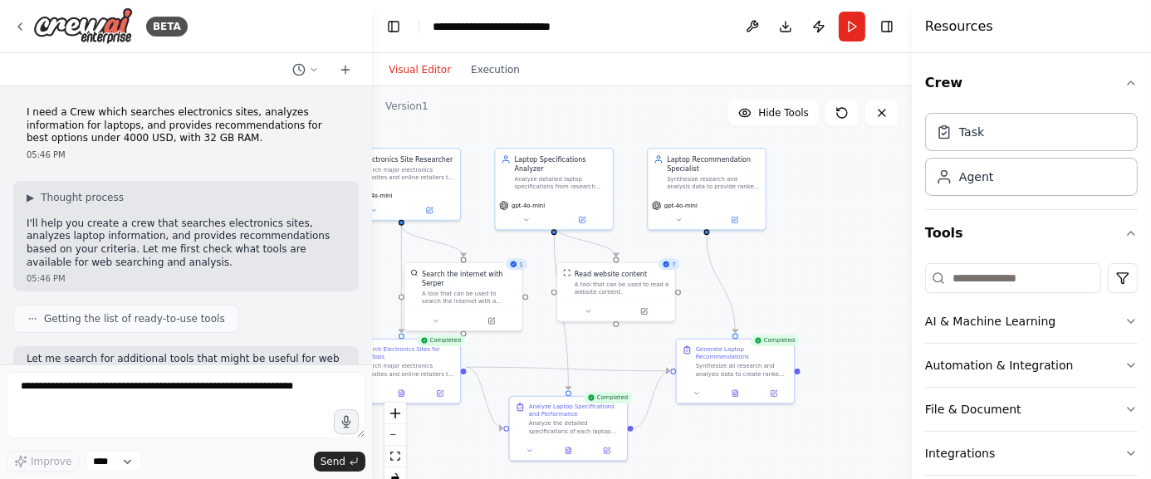
click at [802, 470] on div ".deletable-edge-delete-btn { width: 20px; height: 20px; border: 0px solid #ffff…" at bounding box center [642, 293] width 540 height 415
click at [490, 81] on div "Visual Editor Execution" at bounding box center [454, 69] width 151 height 33
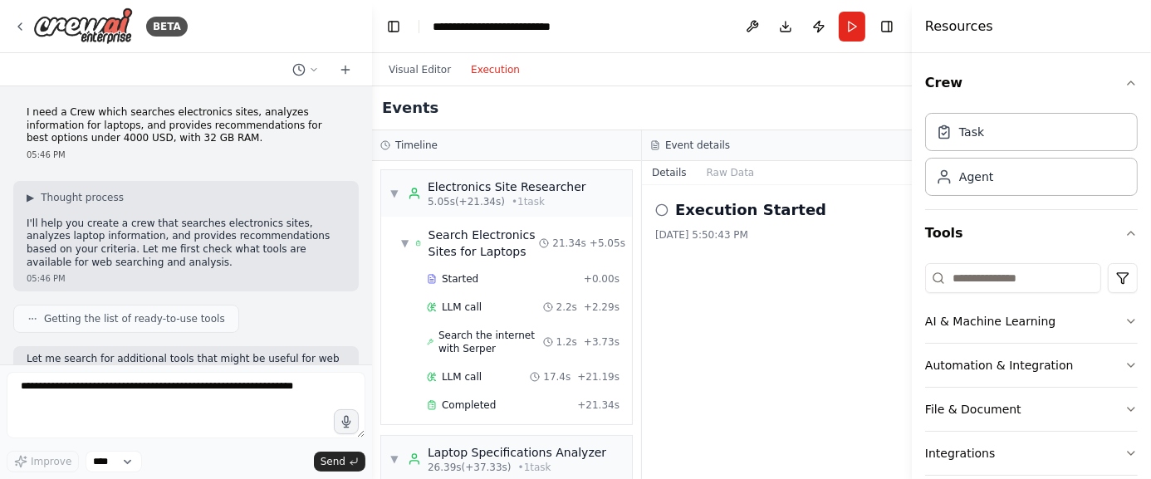
click at [490, 67] on button "Execution" at bounding box center [495, 70] width 69 height 20
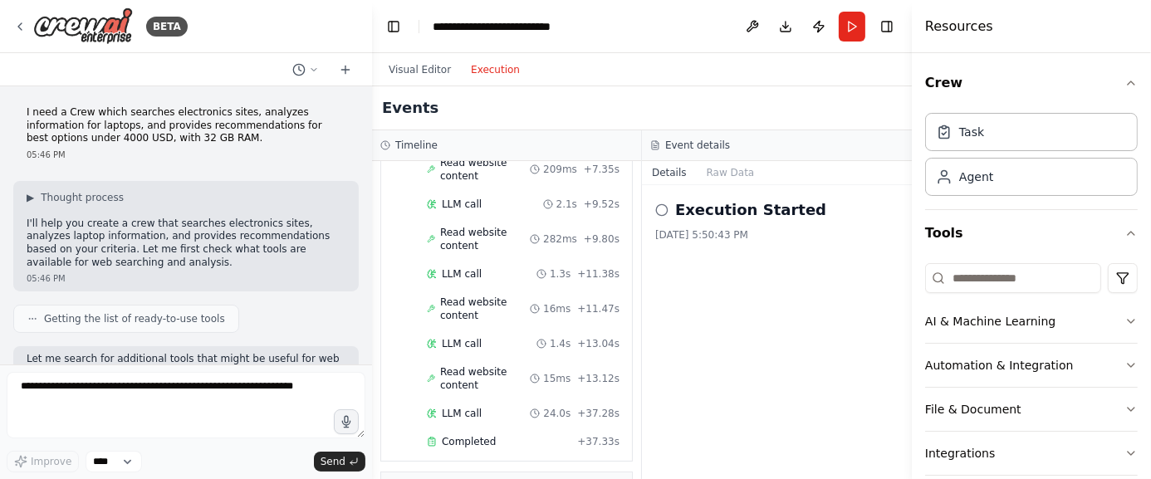
scroll to position [908, 0]
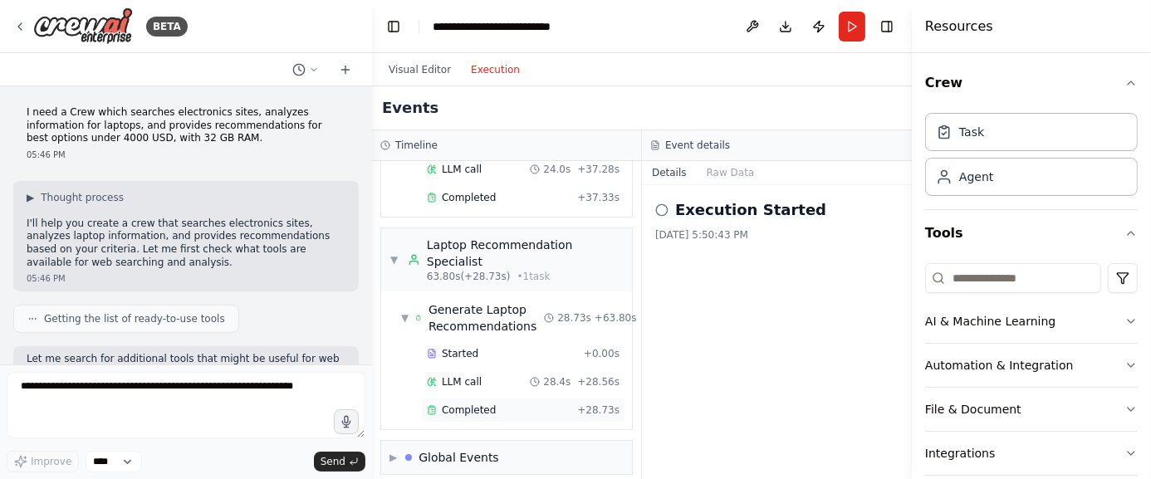
click at [469, 403] on span "Completed" at bounding box center [469, 409] width 54 height 13
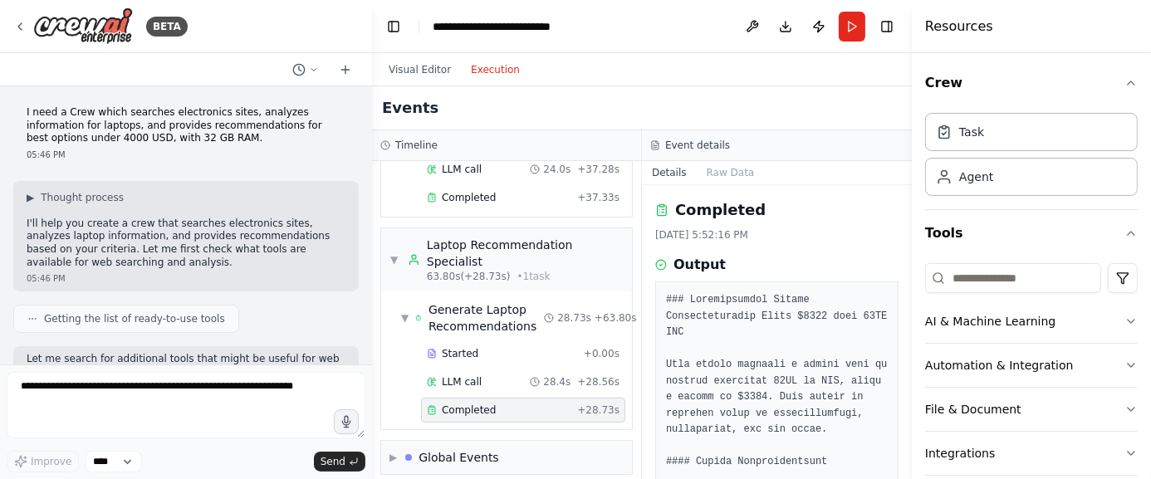
scroll to position [785, 0]
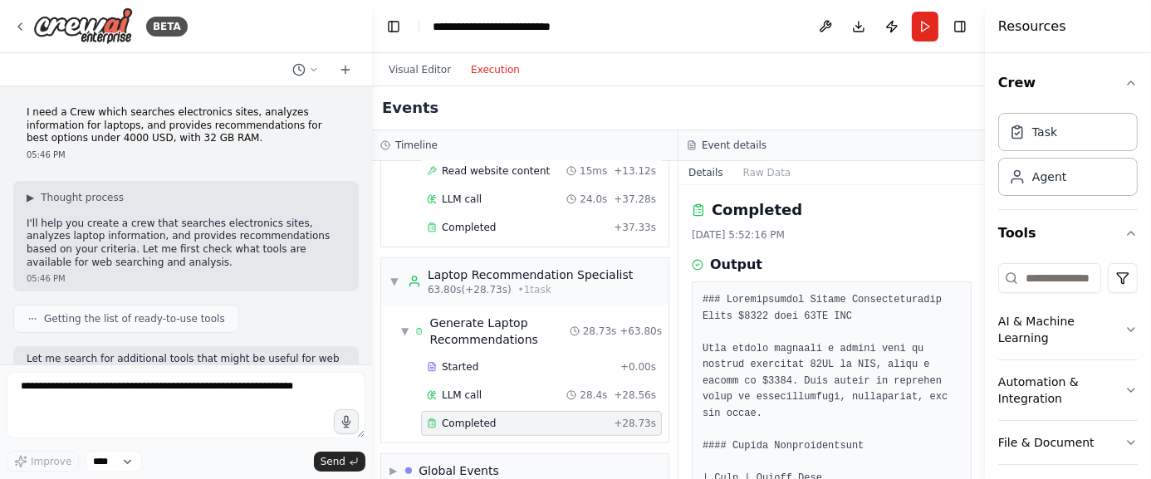
drag, startPoint x: 914, startPoint y: 224, endPoint x: 985, endPoint y: 216, distance: 71.1
click at [1018, 212] on div "Resources Crew Task Agent Tools AI & Machine Learning Automation & Integration …" at bounding box center [1068, 239] width 166 height 479
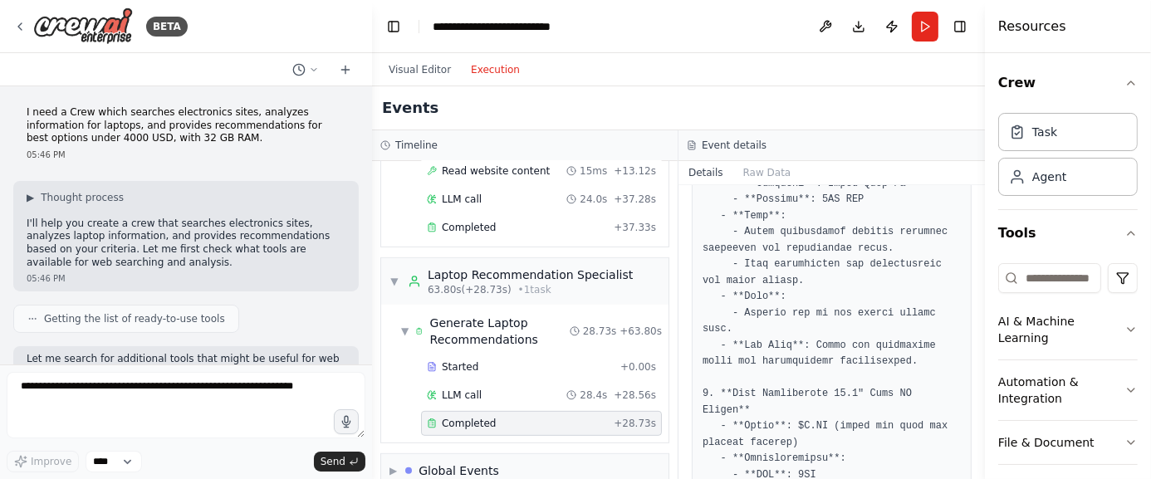
scroll to position [2408, 0]
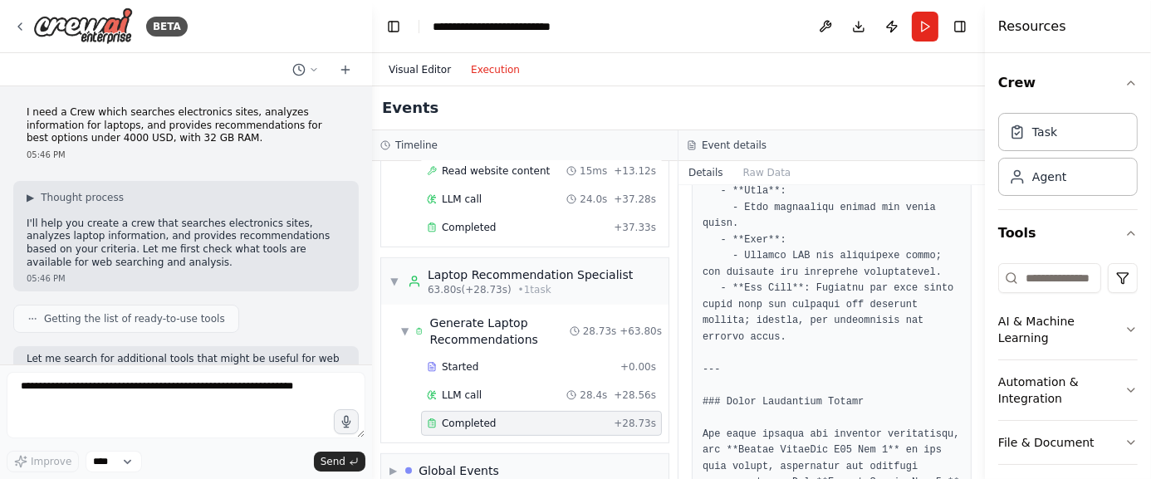
click at [413, 71] on button "Visual Editor" at bounding box center [420, 70] width 82 height 20
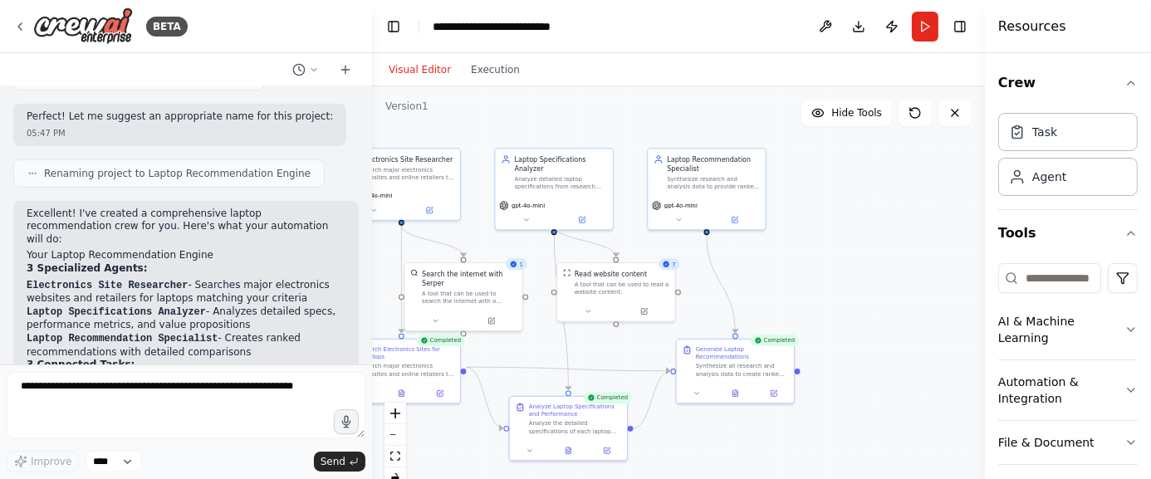
scroll to position [1162, 0]
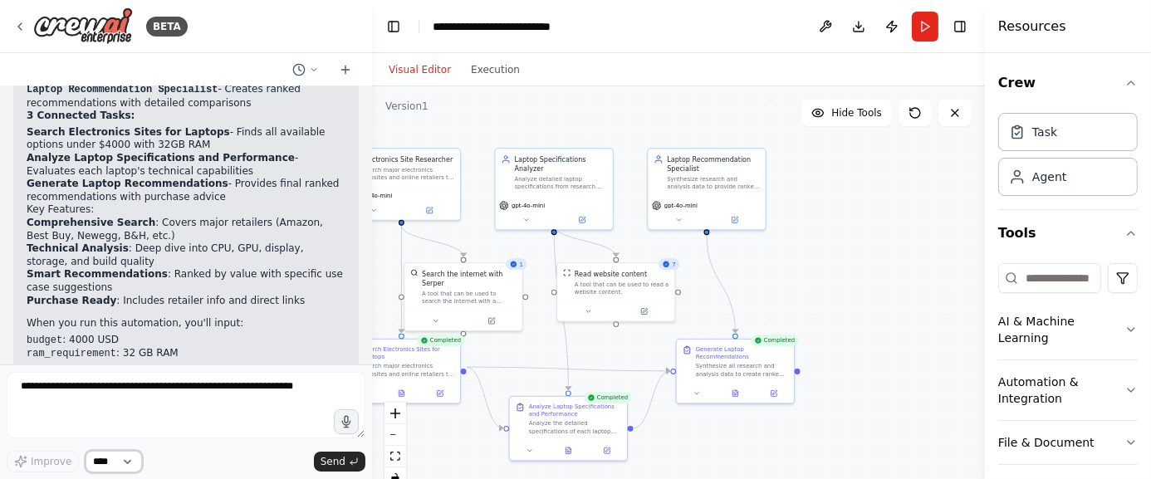
click at [124, 463] on select "****" at bounding box center [114, 462] width 56 height 22
click at [161, 457] on div "Improve **** Send" at bounding box center [186, 462] width 359 height 22
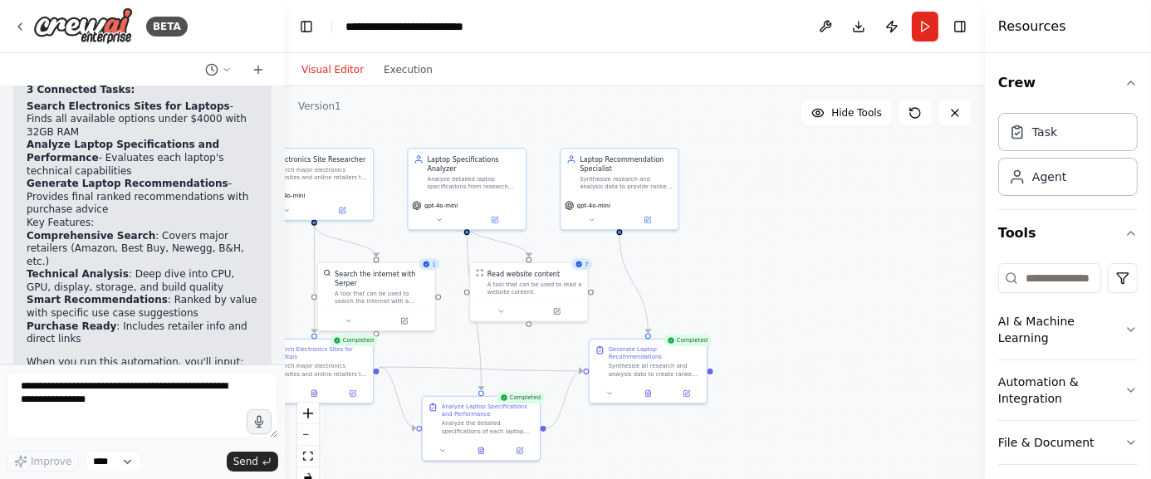
scroll to position [1581, 0]
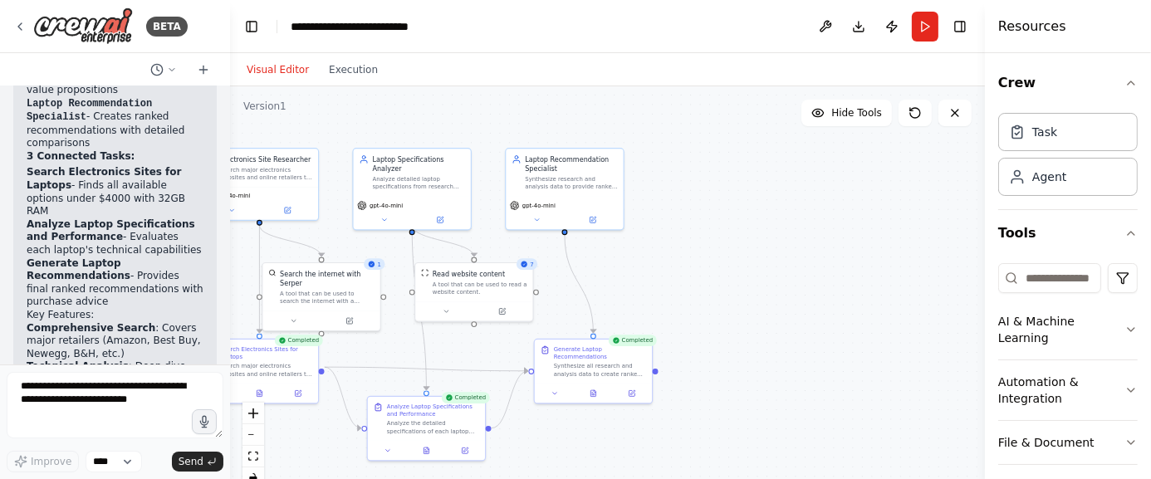
drag, startPoint x: 369, startPoint y: 248, endPoint x: 230, endPoint y: 246, distance: 138.7
click at [230, 246] on div "BETA I need a Crew which searches electronics sites, analyzes information for l…" at bounding box center [575, 239] width 1151 height 479
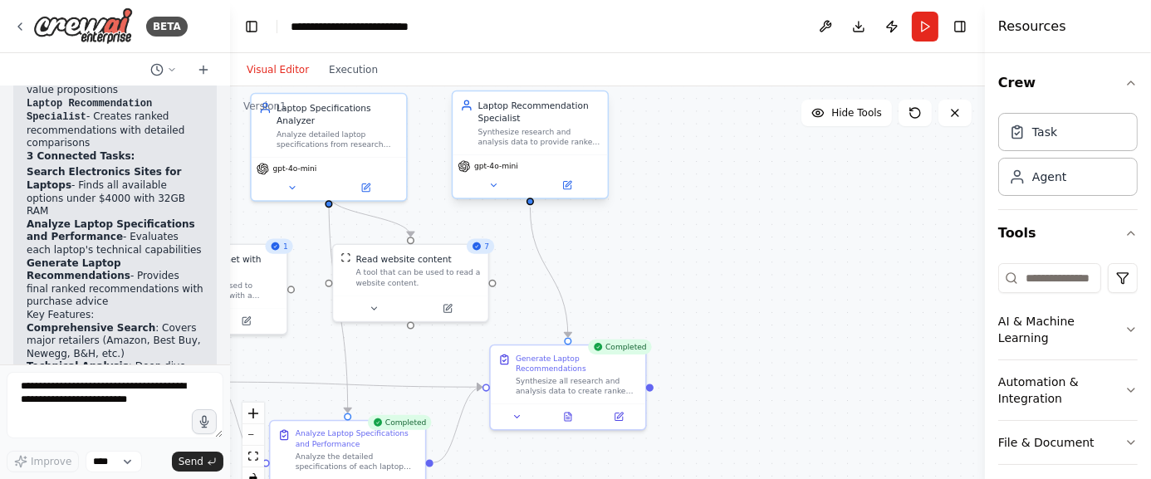
click at [508, 137] on div "Synthesize research and analysis data to provide ranked recommendations of the …" at bounding box center [539, 137] width 122 height 20
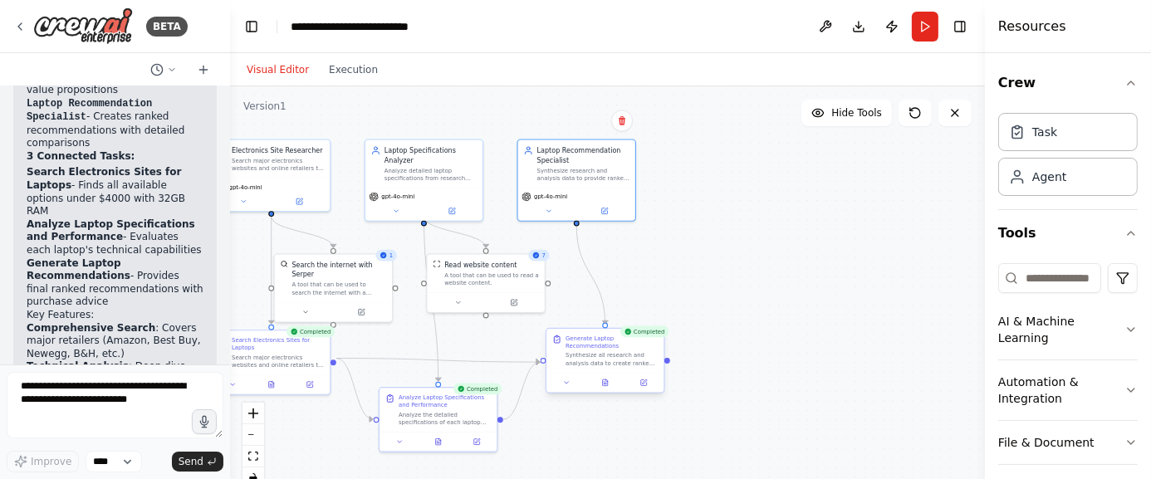
click at [589, 359] on div "Synthesize all research and analysis data to create ranked recommendations of t…" at bounding box center [611, 359] width 92 height 15
click at [605, 364] on div "Synthesize all research and analysis data to create ranked recommendations of t…" at bounding box center [611, 359] width 92 height 15
click at [604, 362] on div "Synthesize all research and analysis data to create ranked recommendations of t…" at bounding box center [611, 359] width 92 height 15
click at [600, 354] on div "Synthesize all research and analysis data to create ranked recommendations of t…" at bounding box center [611, 359] width 92 height 15
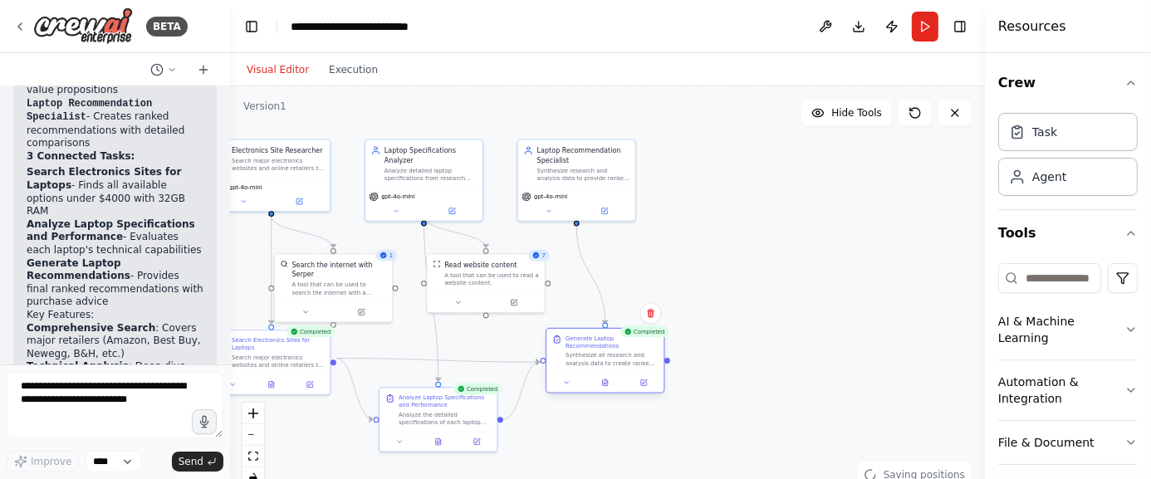
click at [600, 354] on div "Synthesize all research and analysis data to create ranked recommendations of t…" at bounding box center [611, 359] width 92 height 15
drag, startPoint x: 595, startPoint y: 373, endPoint x: 912, endPoint y: 226, distance: 348.8
click at [916, 225] on div ".deletable-edge-delete-btn { width: 20px; height: 20px; border: 0px solid #ffff…" at bounding box center [607, 293] width 755 height 415
click at [615, 350] on div "Generate Laptop Recommendations" at bounding box center [611, 342] width 92 height 15
click at [571, 176] on div "Synthesize research and analysis data to provide ranked recommendations of the …" at bounding box center [583, 172] width 92 height 15
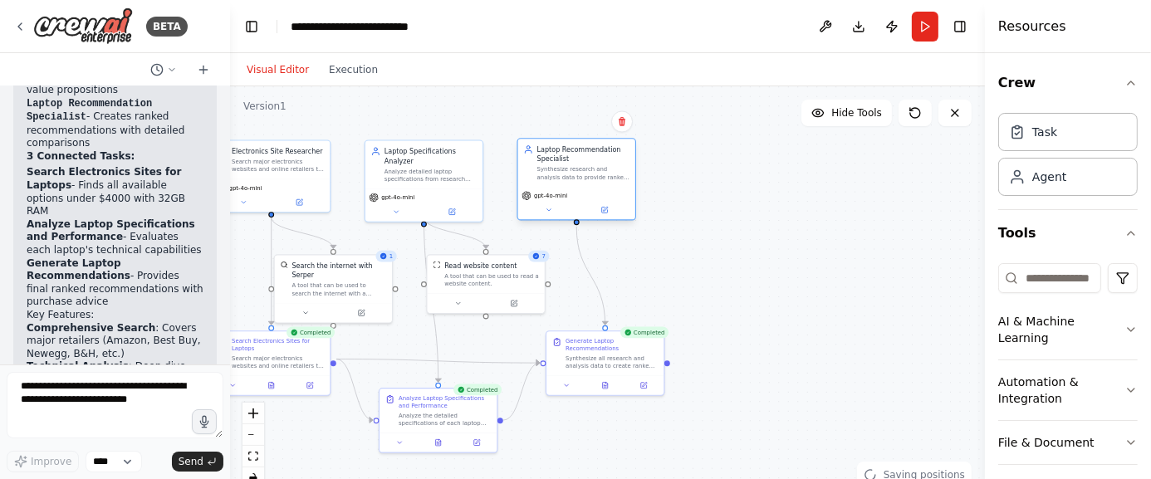
click at [571, 176] on div "Synthesize research and analysis data to provide ranked recommendations of the …" at bounding box center [583, 172] width 92 height 15
click at [598, 357] on div "Synthesize all research and analysis data to create ranked recommendations of t…" at bounding box center [611, 360] width 92 height 15
click at [604, 389] on div at bounding box center [604, 384] width 117 height 20
click at [604, 388] on button at bounding box center [604, 384] width 41 height 12
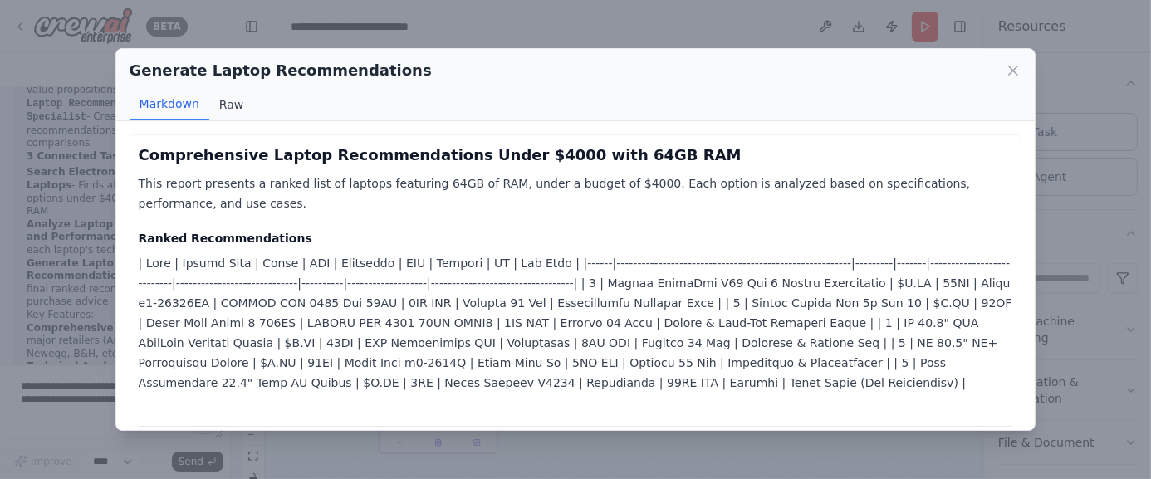
click at [221, 105] on button "Raw" at bounding box center [231, 105] width 44 height 32
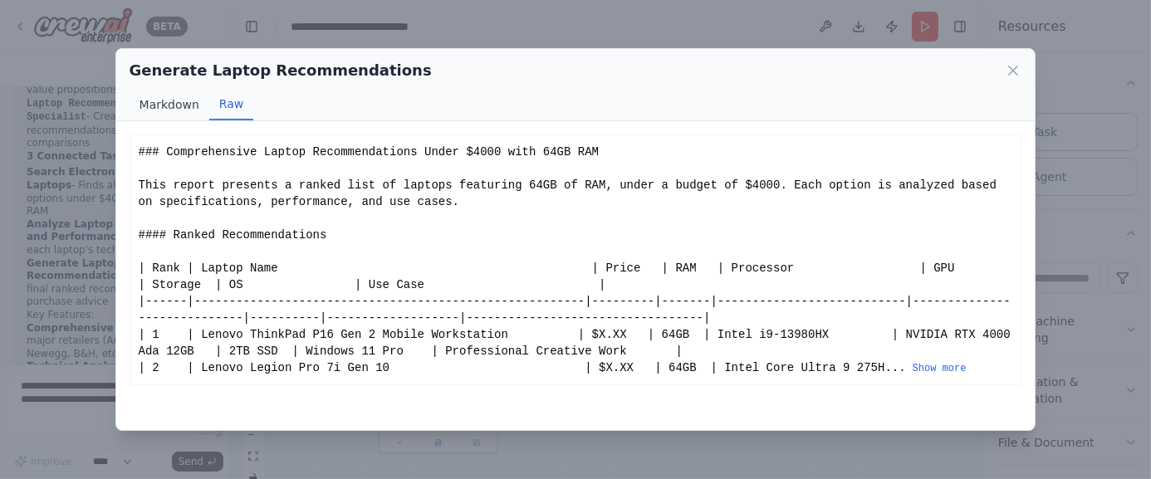
click at [172, 104] on button "Markdown" at bounding box center [170, 105] width 80 height 32
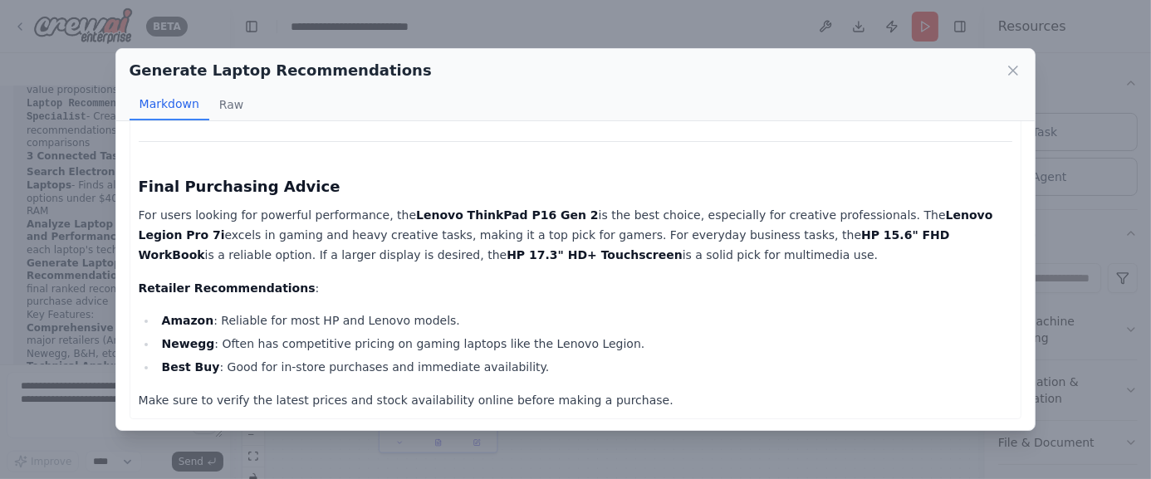
scroll to position [1771, 0]
